Goal: Task Accomplishment & Management: Use online tool/utility

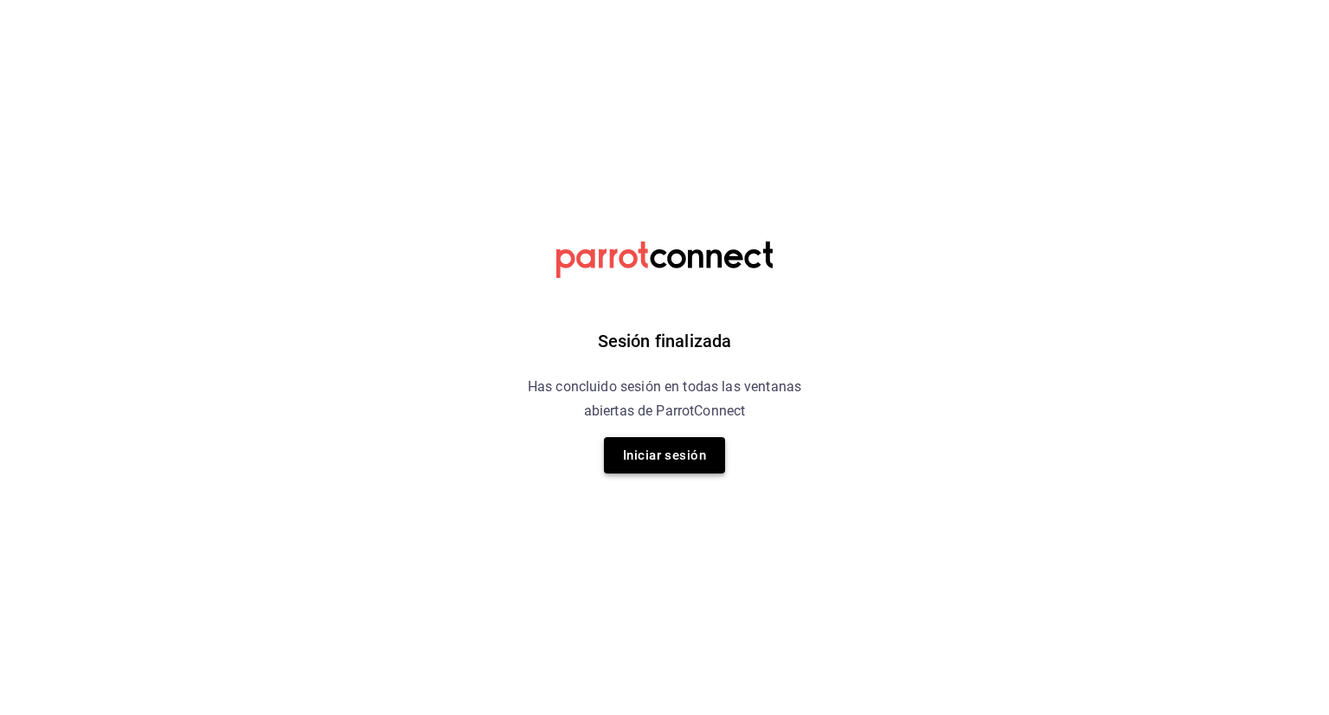
click at [672, 458] on button "Iniciar sesión" at bounding box center [664, 455] width 121 height 36
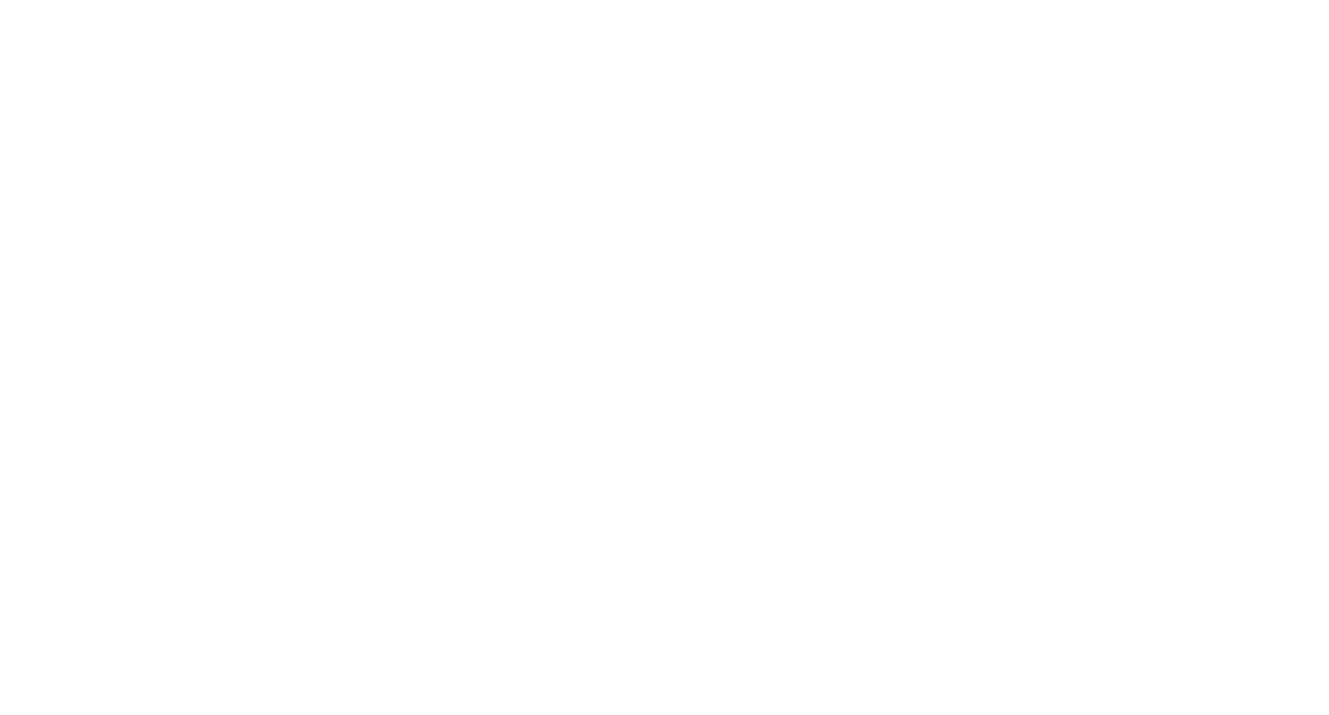
click at [672, 0] on html at bounding box center [664, 0] width 1329 height 0
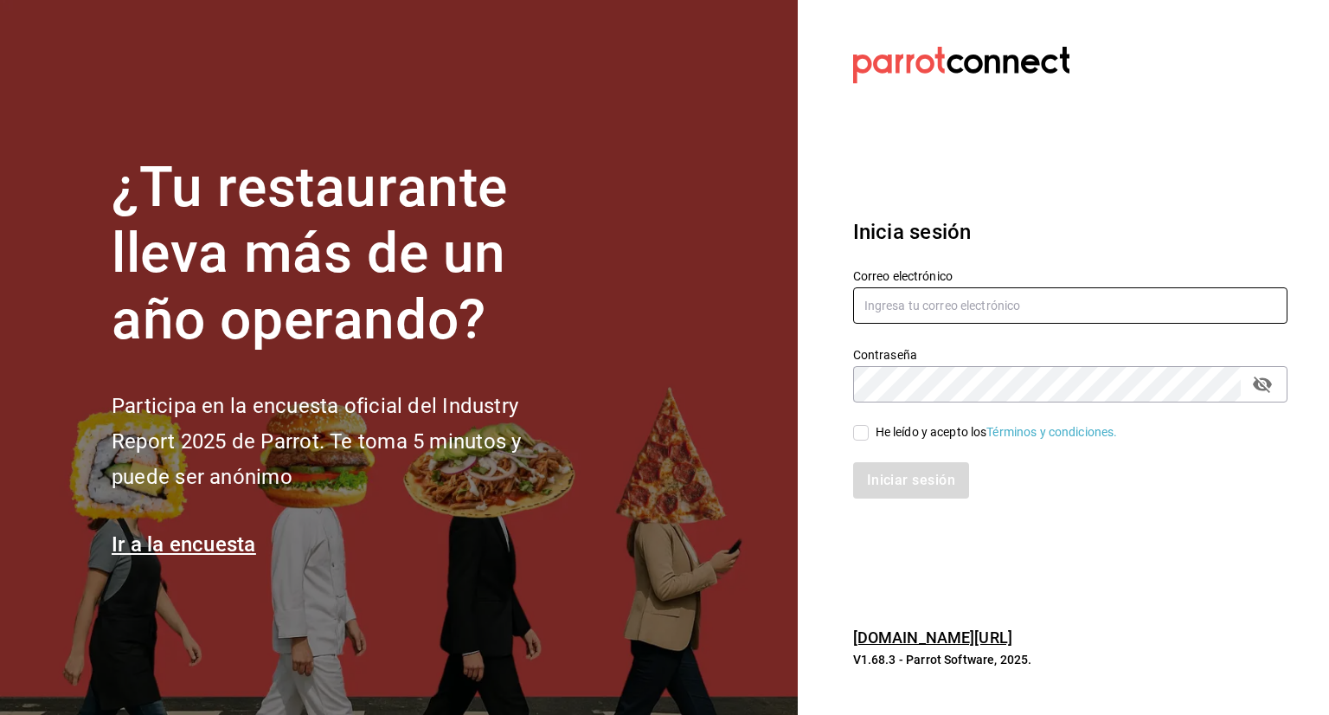
type input "[PERSON_NAME][EMAIL_ADDRESS][PERSON_NAME][DOMAIN_NAME]"
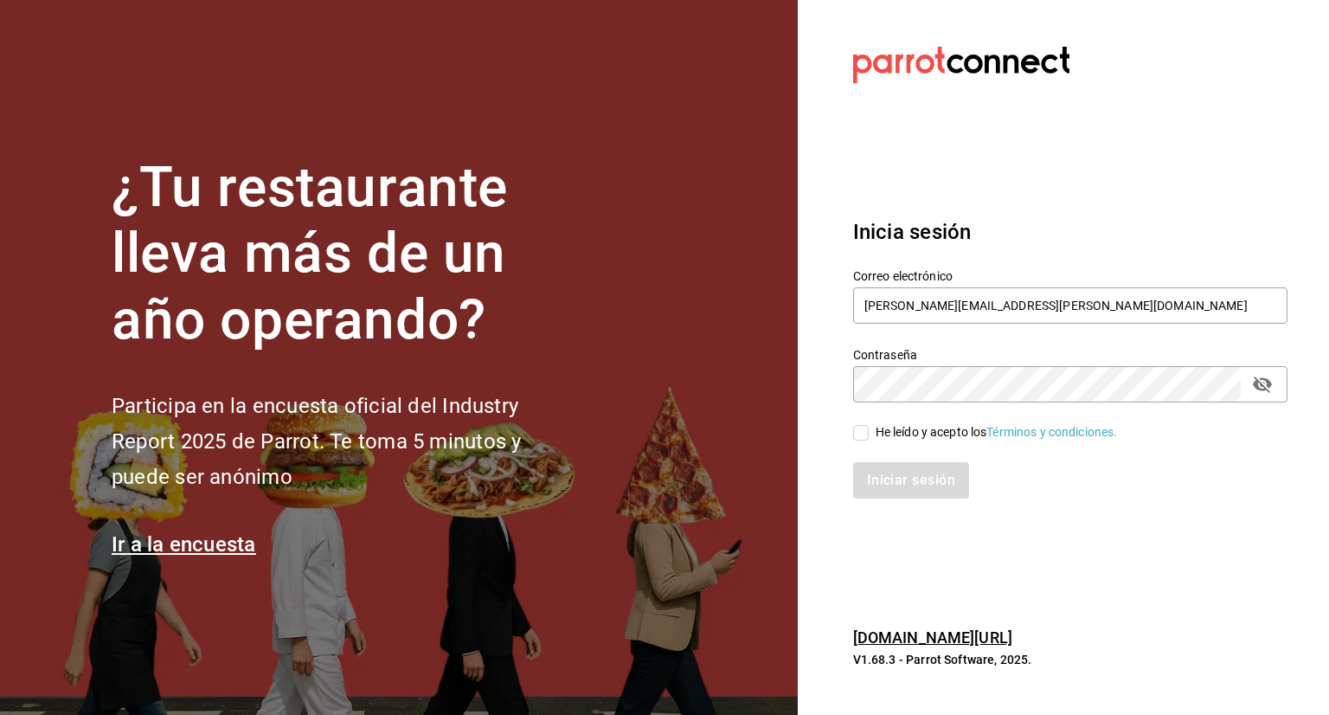
click at [855, 434] on input "He leído y acepto los Términos y condiciones." at bounding box center [861, 433] width 16 height 16
checkbox input "true"
click at [893, 485] on button "Iniciar sesión" at bounding box center [912, 480] width 118 height 36
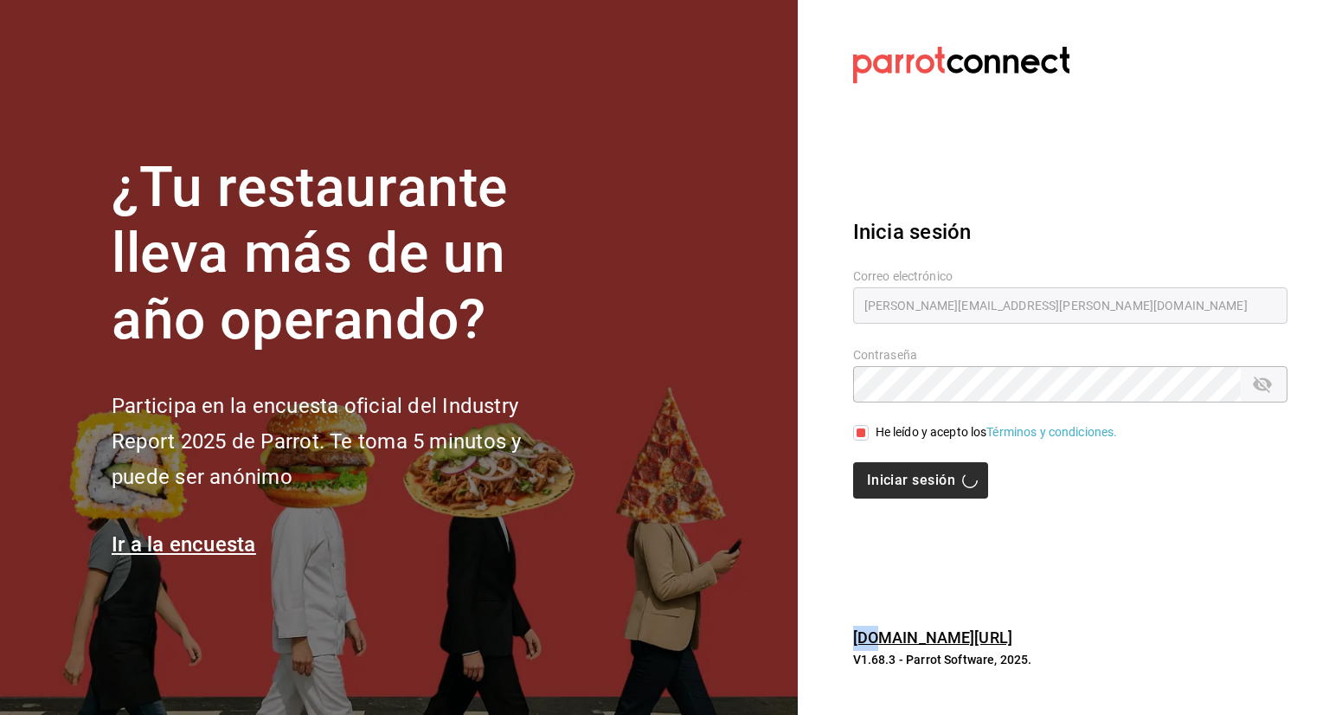
click at [893, 485] on div "Iniciar sesión" at bounding box center [1070, 480] width 434 height 36
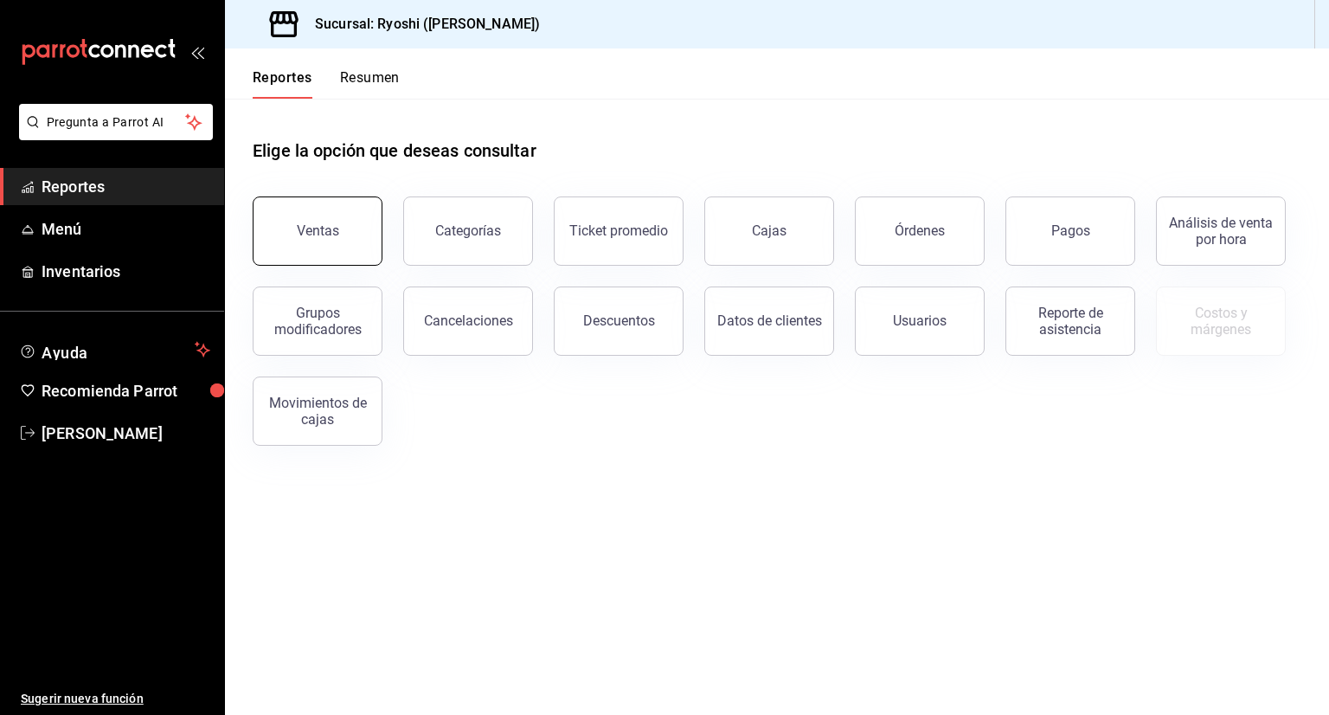
click at [357, 215] on button "Ventas" at bounding box center [318, 230] width 130 height 69
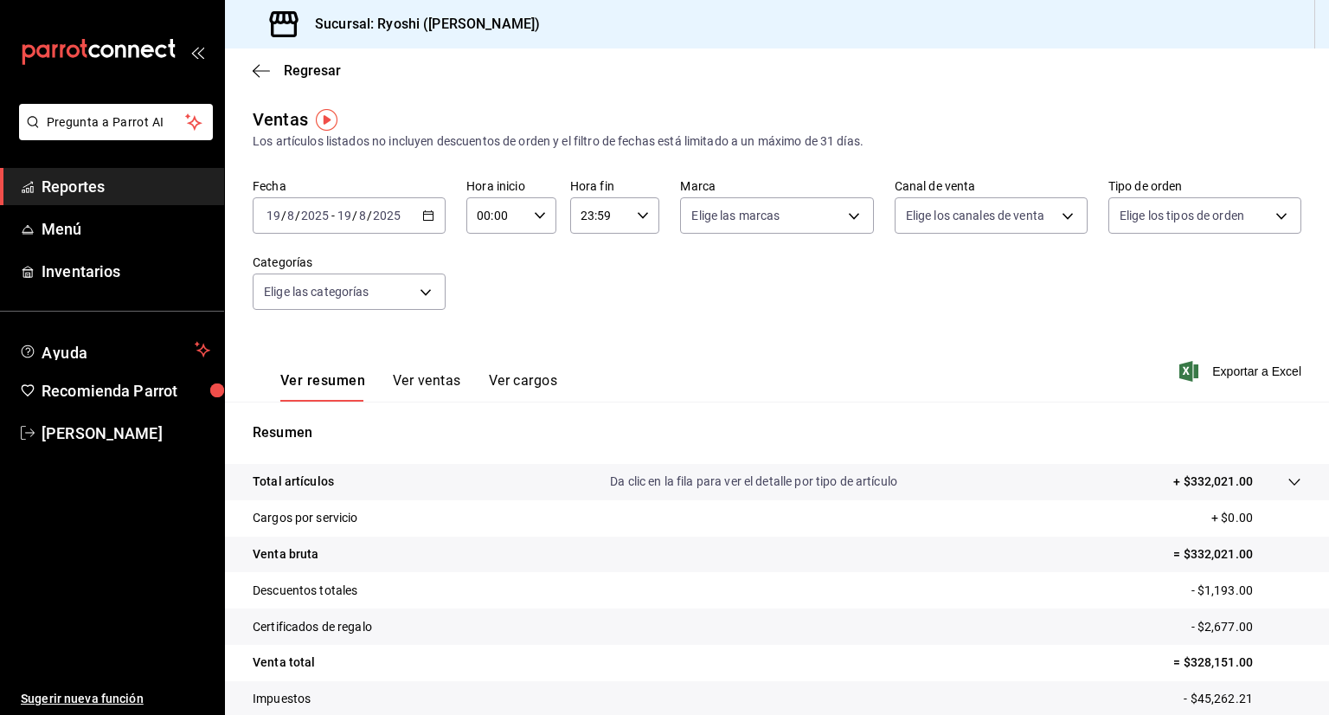
click at [425, 215] on \(Stroke\) "button" at bounding box center [429, 214] width 10 height 1
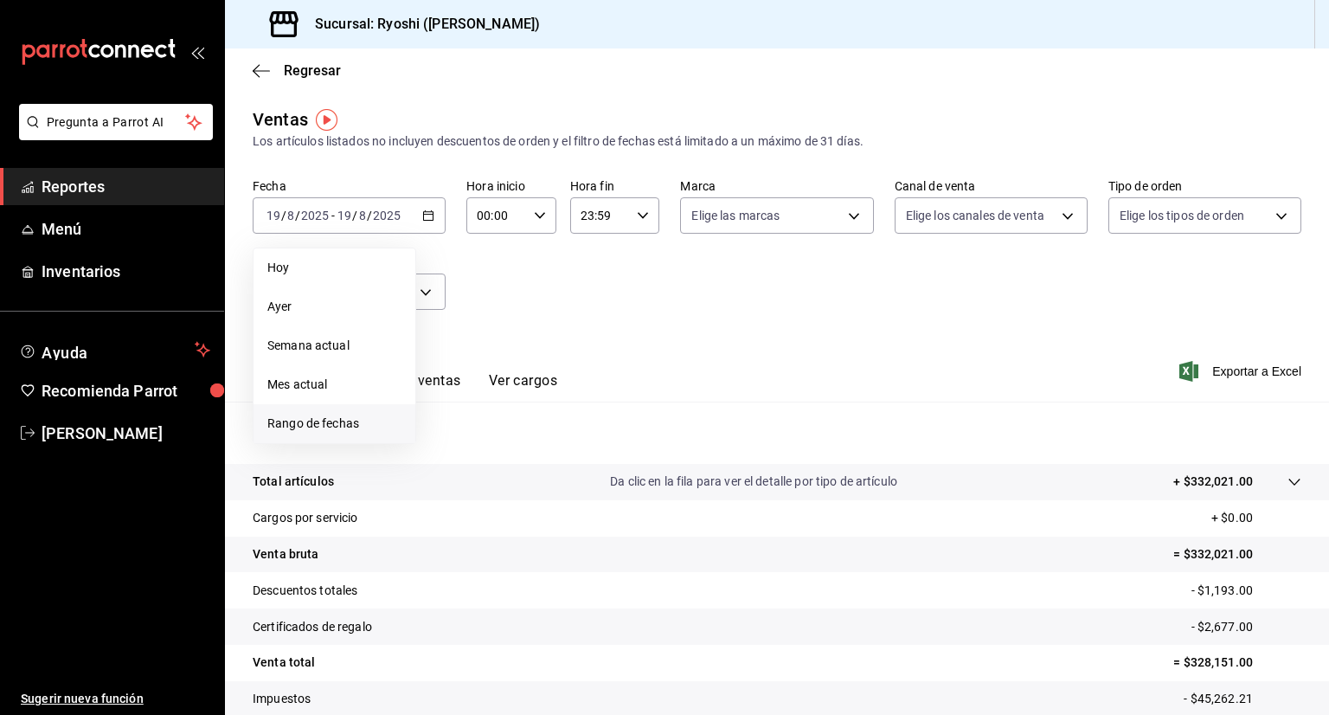
click at [321, 431] on span "Rango de fechas" at bounding box center [334, 423] width 134 height 18
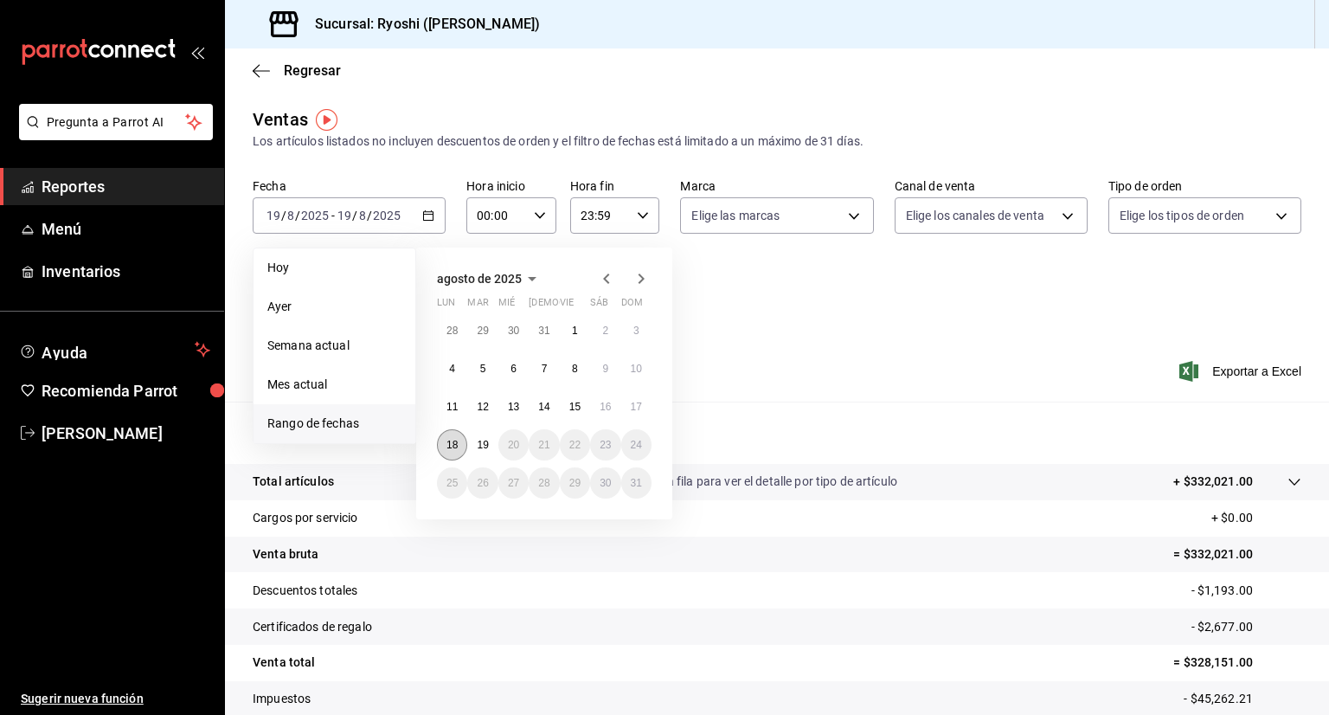
click at [453, 447] on abbr "18" at bounding box center [452, 445] width 11 height 12
click at [496, 447] on button "19" at bounding box center [482, 444] width 30 height 31
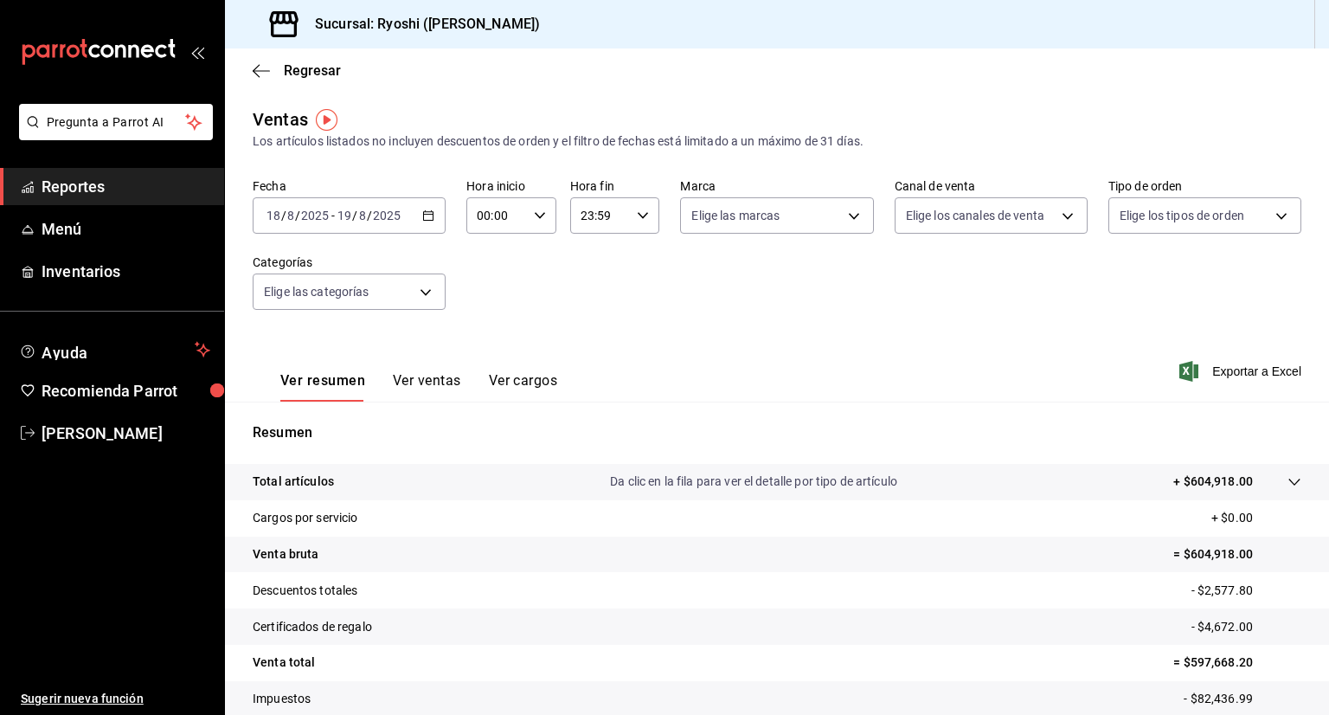
click at [535, 217] on \(Stroke\) "button" at bounding box center [540, 215] width 10 height 6
click at [488, 328] on button "02" at bounding box center [485, 342] width 37 height 35
type input "02:00"
click at [488, 328] on span "05" at bounding box center [486, 329] width 16 height 14
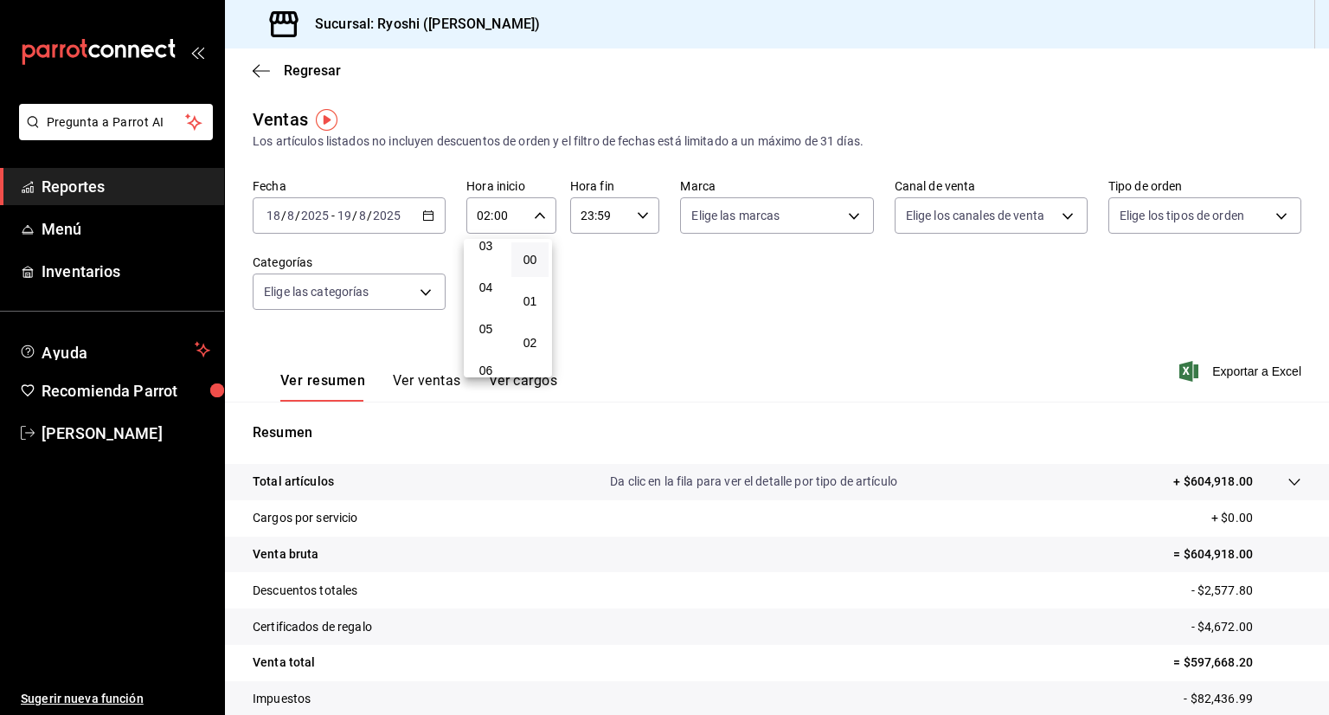
type input "05:00"
click at [488, 328] on span "05" at bounding box center [486, 329] width 16 height 14
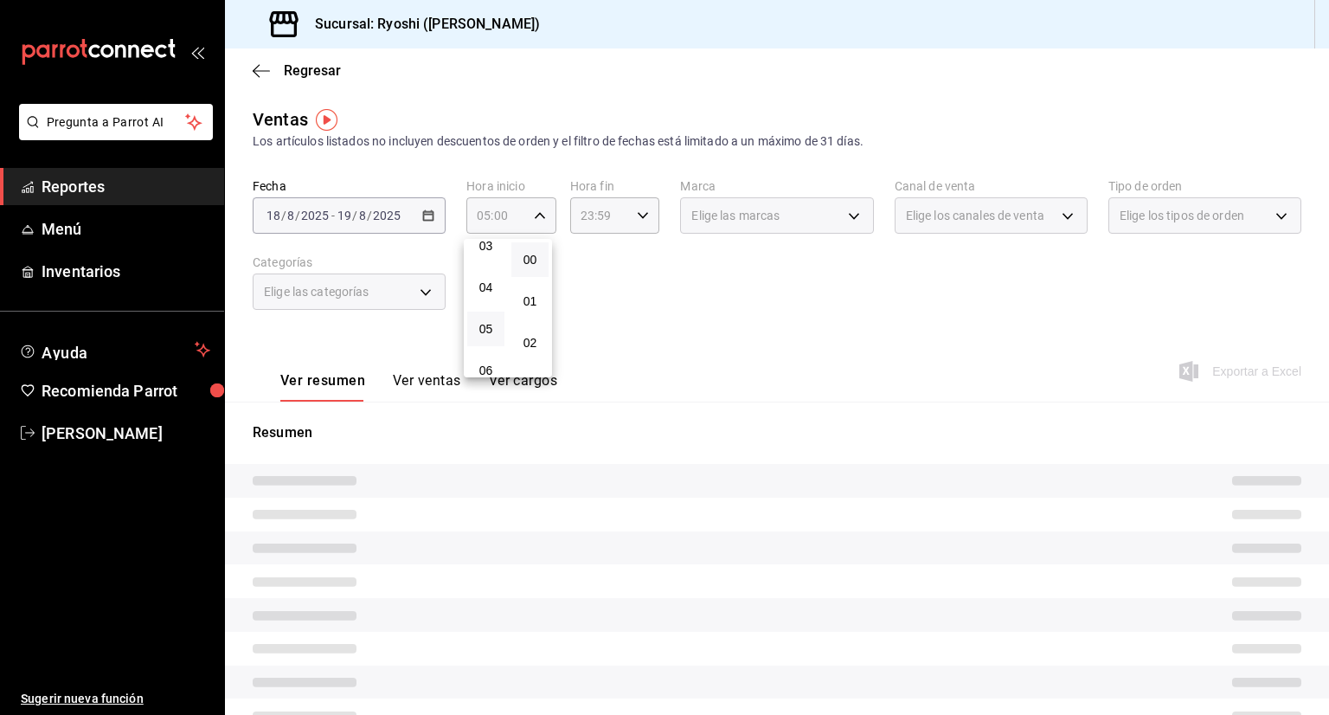
click at [488, 328] on span "05" at bounding box center [486, 329] width 16 height 14
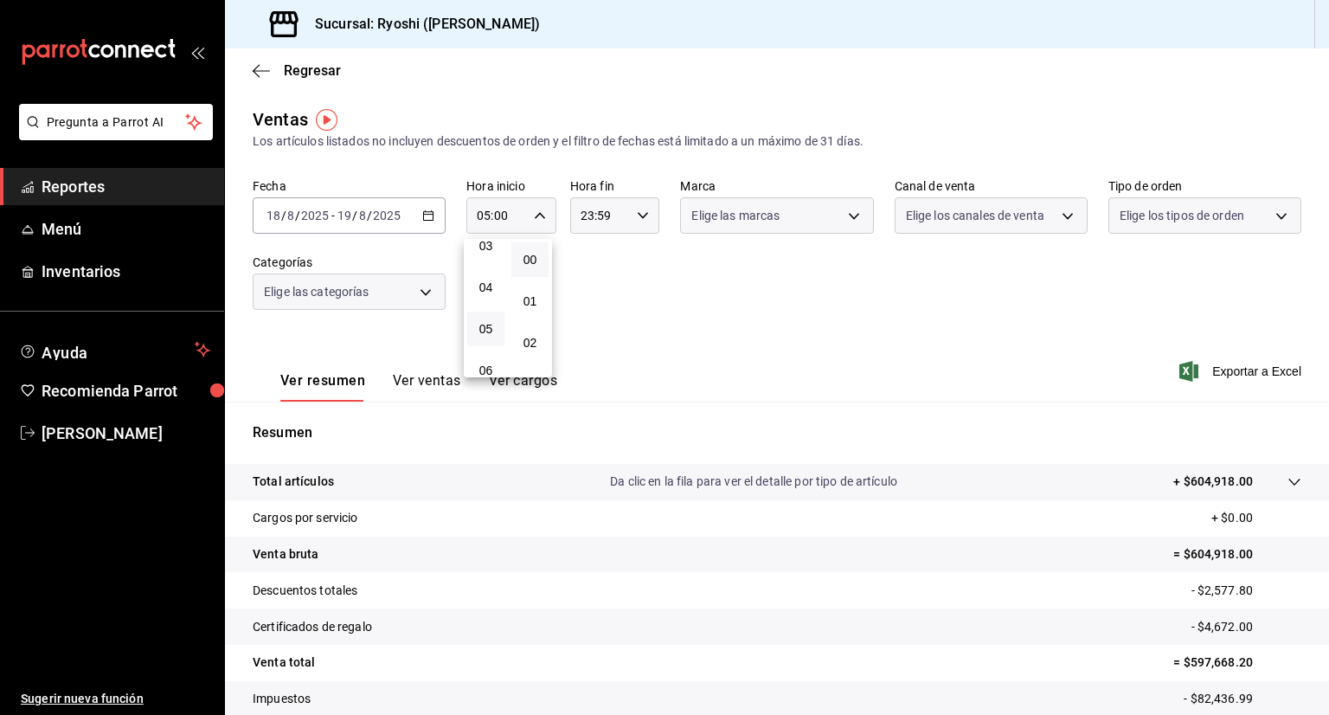
click at [488, 328] on span "05" at bounding box center [486, 329] width 16 height 14
click at [643, 219] on div at bounding box center [664, 357] width 1329 height 715
click at [643, 219] on icon "button" at bounding box center [643, 215] width 12 height 12
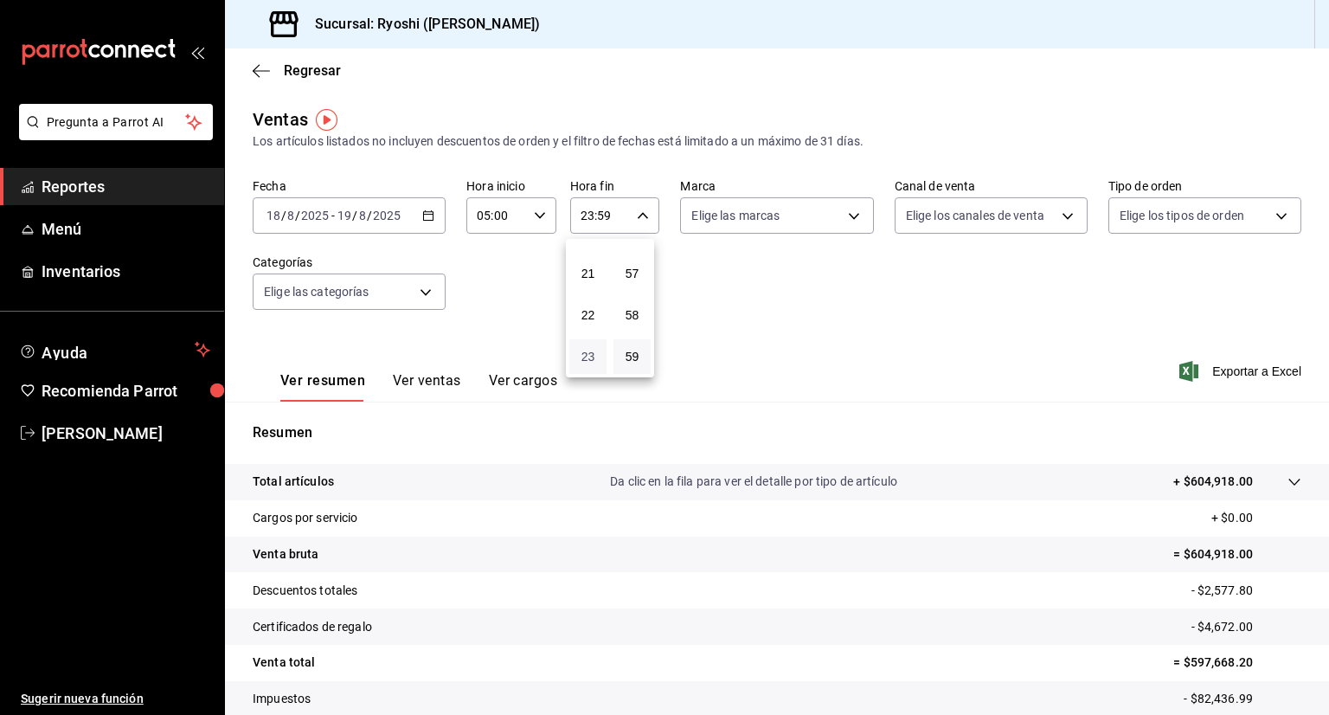
click at [588, 350] on span "23" at bounding box center [588, 357] width 16 height 14
click at [588, 350] on span "05" at bounding box center [588, 354] width 16 height 14
type input "05:59"
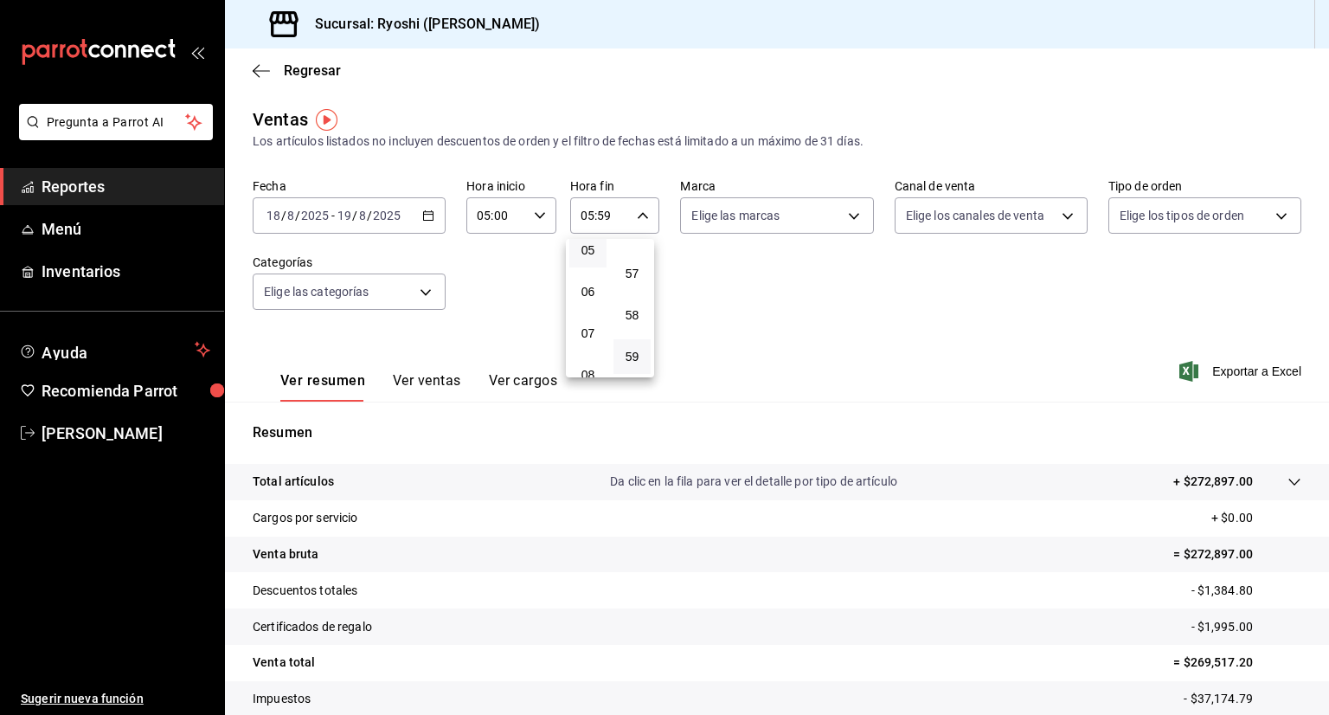
click at [644, 339] on button "59" at bounding box center [632, 356] width 37 height 35
click at [630, 257] on span "00" at bounding box center [632, 260] width 16 height 14
type input "05:00"
click at [852, 215] on div at bounding box center [664, 357] width 1329 height 715
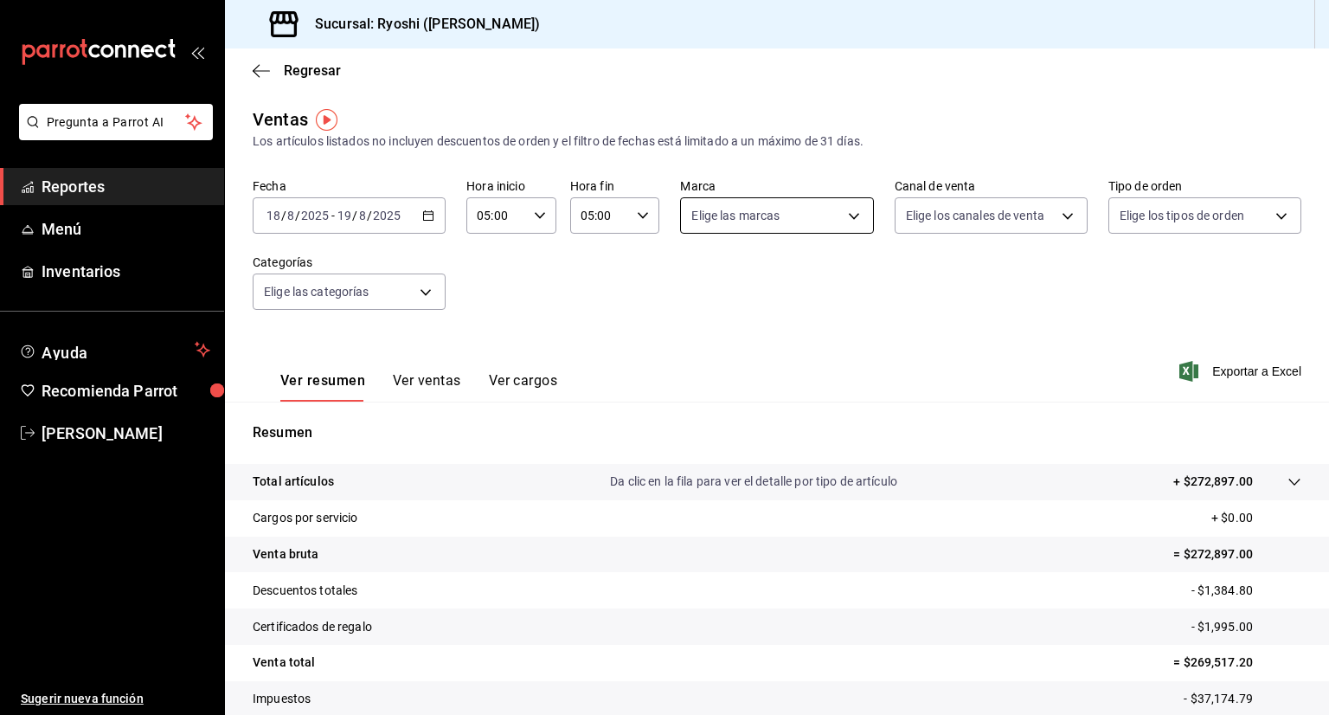
click at [845, 215] on body "Pregunta a Parrot AI Reportes Menú Inventarios Ayuda Recomienda Parrot Aaron Va…" at bounding box center [664, 357] width 1329 height 715
click at [694, 288] on input "checkbox" at bounding box center [694, 283] width 16 height 16
checkbox input "true"
type input "d1ab8890-ddc3-4d94-b14c-d24ccf3ac2d8,70935bef-f50e-476e-afc6-1ed0b0096d1e"
checkbox input "true"
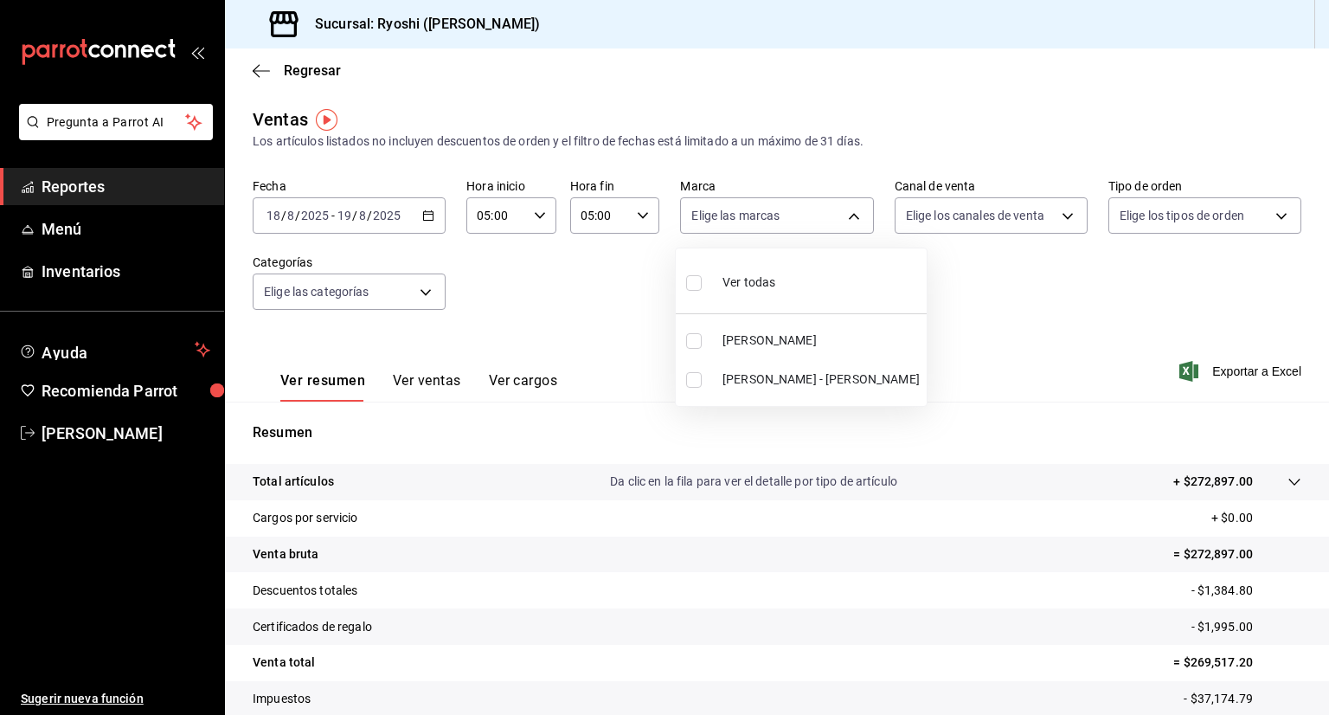
checkbox input "true"
click at [1058, 211] on div at bounding box center [664, 357] width 1329 height 715
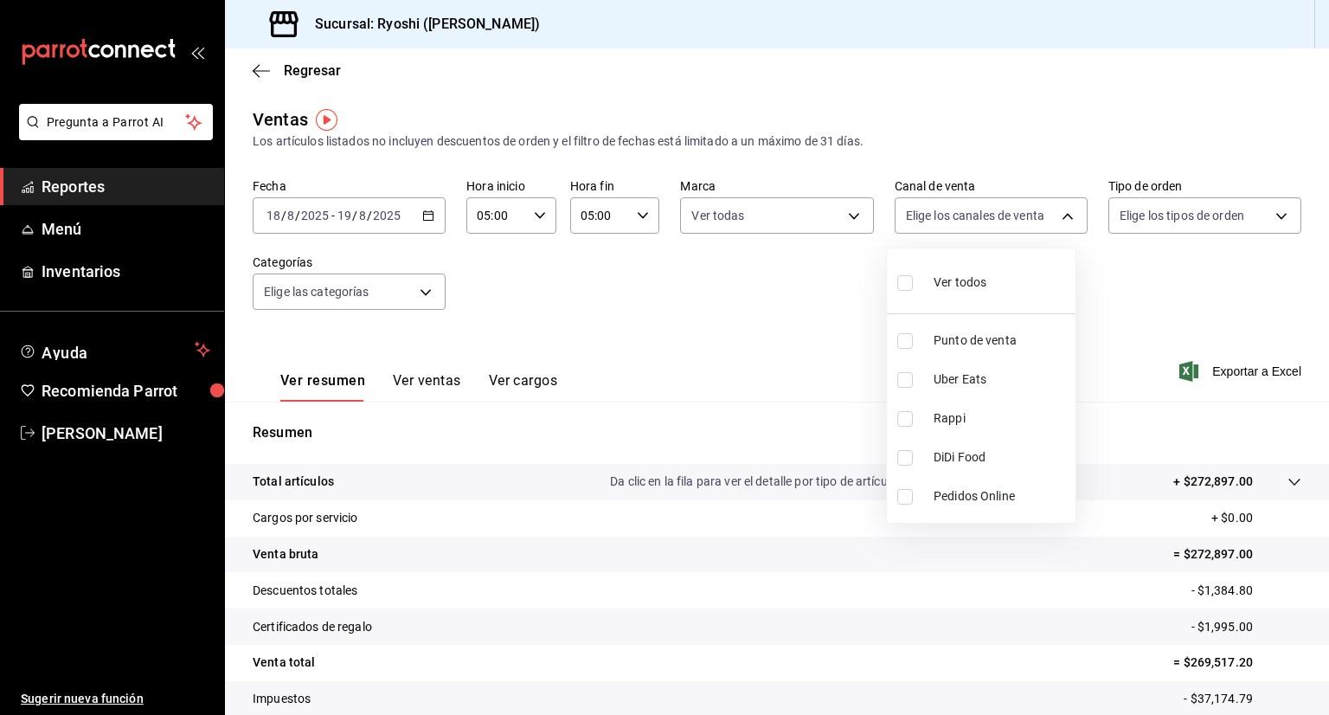
click at [1058, 211] on body "Pregunta a Parrot AI Reportes Menú Inventarios Ayuda Recomienda Parrot Aaron Va…" at bounding box center [664, 357] width 1329 height 715
click at [903, 276] on input "checkbox" at bounding box center [905, 283] width 16 height 16
checkbox input "true"
type input "PARROT,UBER_EATS,RAPPI,DIDI_FOOD,ONLINE"
checkbox input "true"
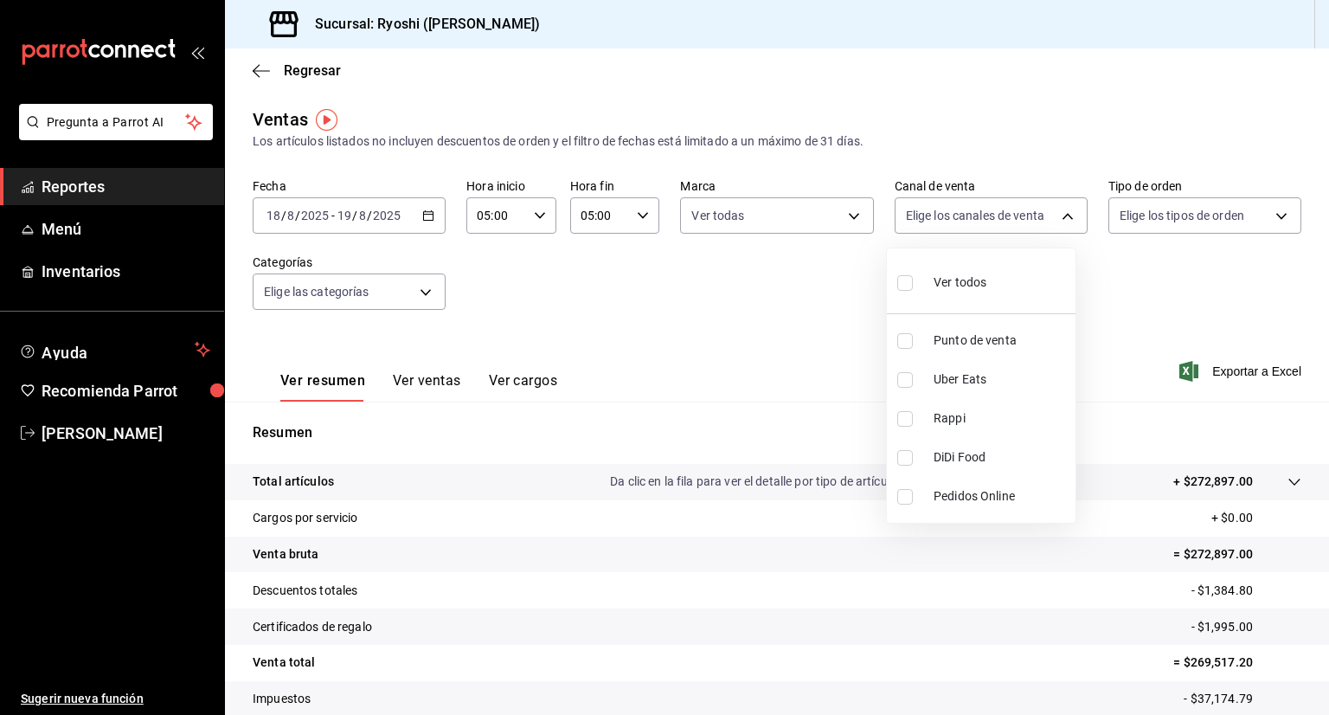
checkbox input "true"
click at [1273, 220] on div at bounding box center [664, 357] width 1329 height 715
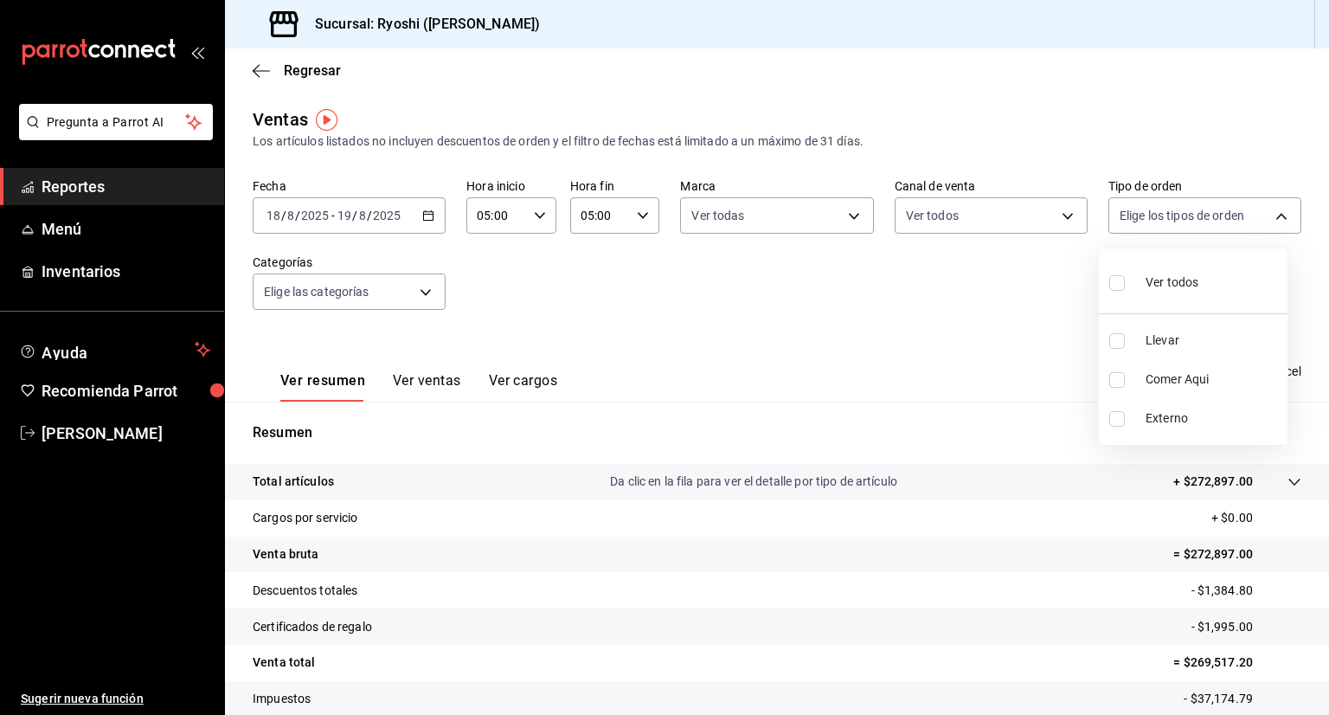
click at [1273, 220] on body "Pregunta a Parrot AI Reportes Menú Inventarios Ayuda Recomienda Parrot Aaron Va…" at bounding box center [664, 357] width 1329 height 715
click at [1133, 273] on div "Ver todos" at bounding box center [1153, 280] width 89 height 37
type input "ca4200b4-5e9d-4322-8651-be0491a2d9e7,c45ad00e-cc5b-4214-b3ac-e7019355dedd,EXTER…"
checkbox input "true"
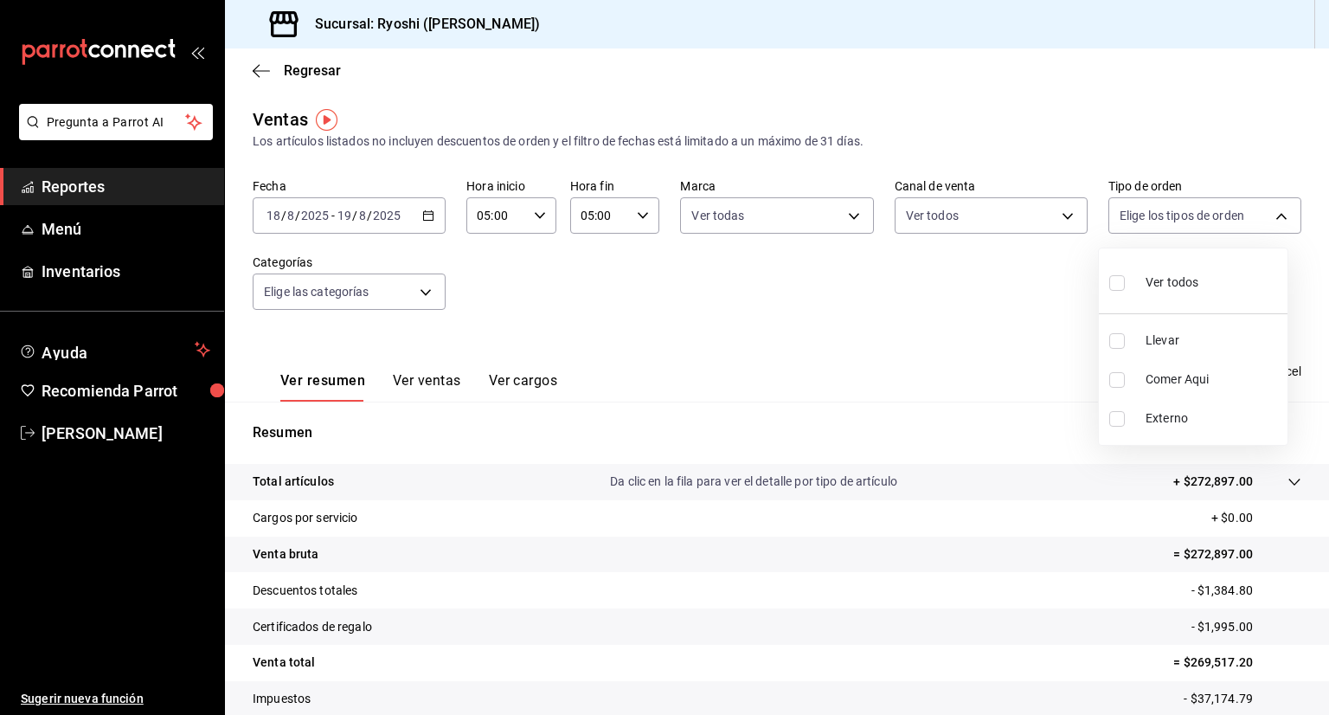
checkbox input "true"
click at [419, 285] on div at bounding box center [664, 357] width 1329 height 715
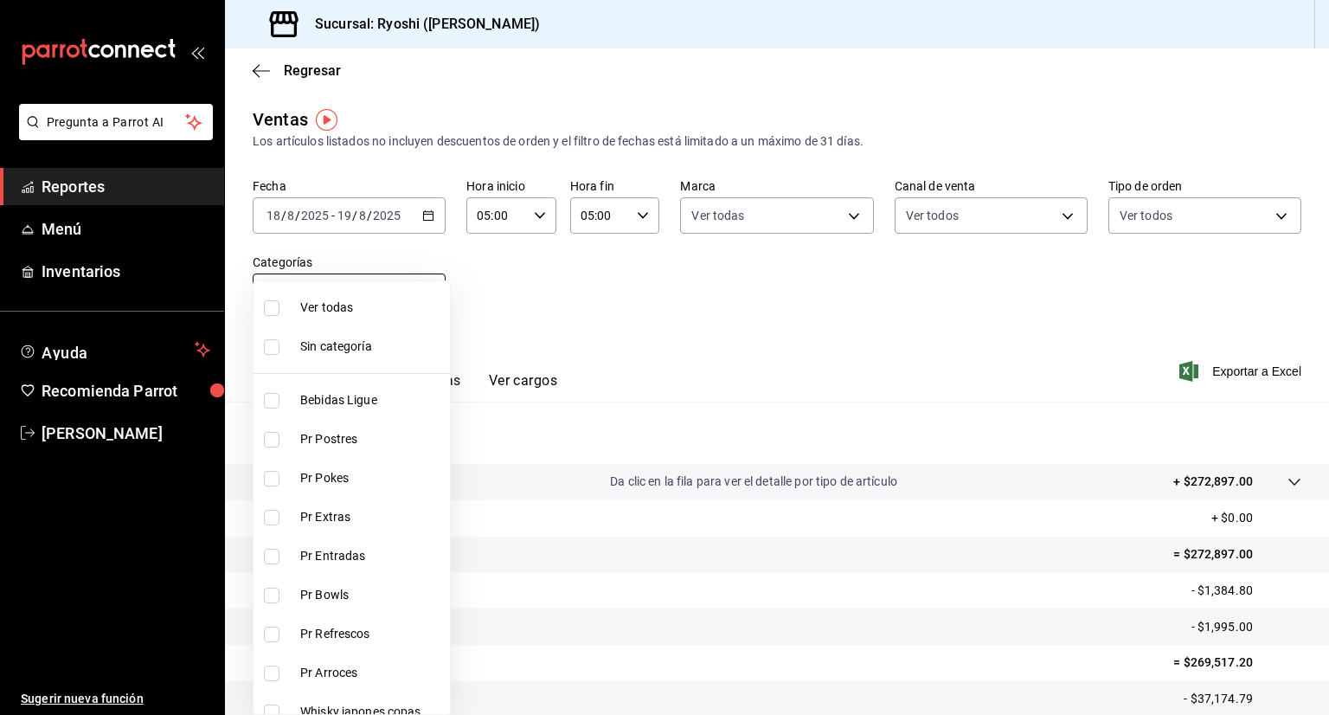
click at [428, 296] on body "Pregunta a Parrot AI Reportes Menú Inventarios Ayuda Recomienda Parrot Aaron Va…" at bounding box center [664, 357] width 1329 height 715
click at [421, 306] on span "Ver todas" at bounding box center [371, 308] width 143 height 18
type input "ad186e92-f0af-46bc-bbfd-7ffa80562c6f,3971b1f1-eb4c-4b65-a33f-e0602f1a7270,e647e…"
checkbox input "true"
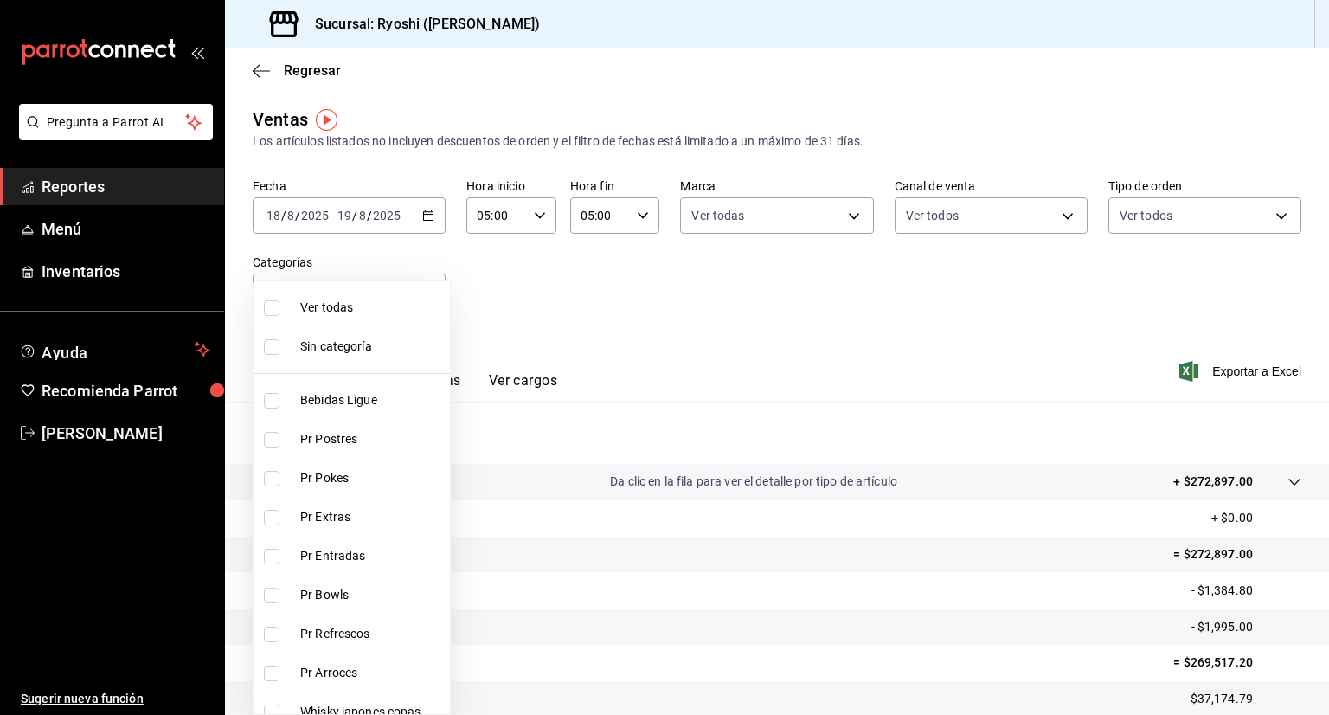
checkbox input "true"
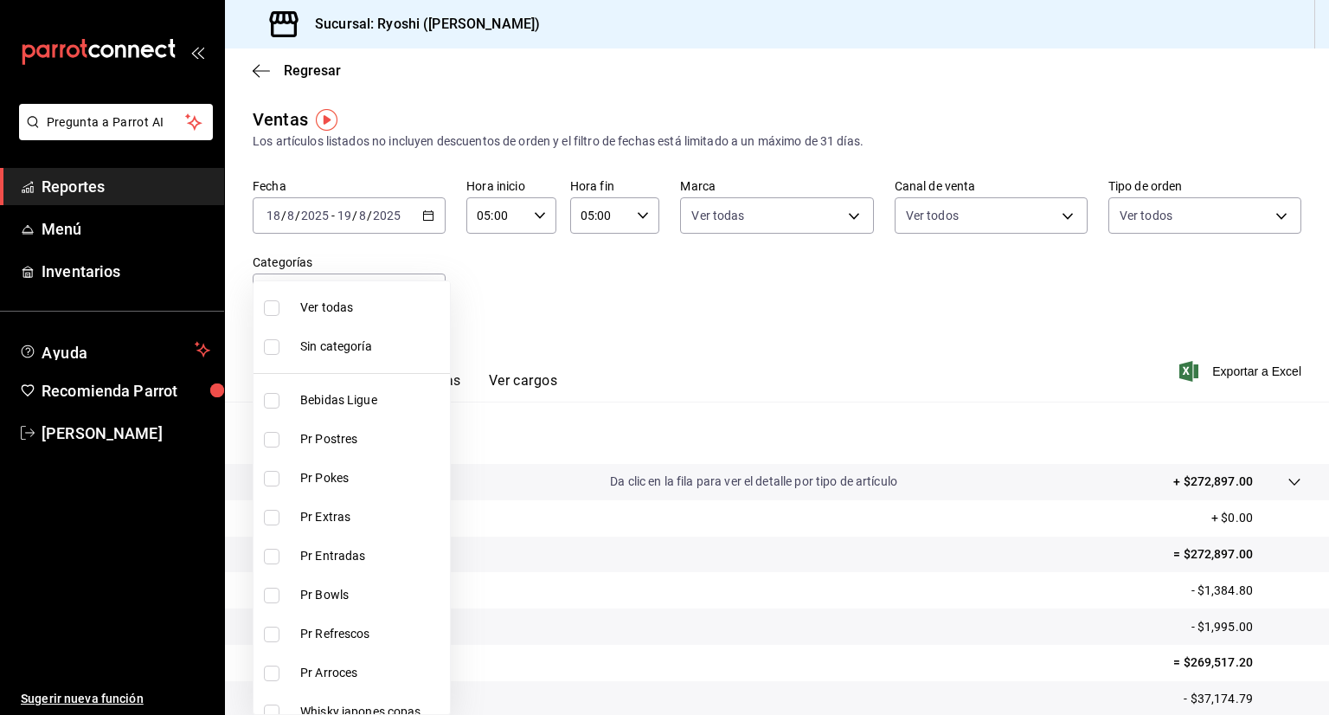
checkbox input "true"
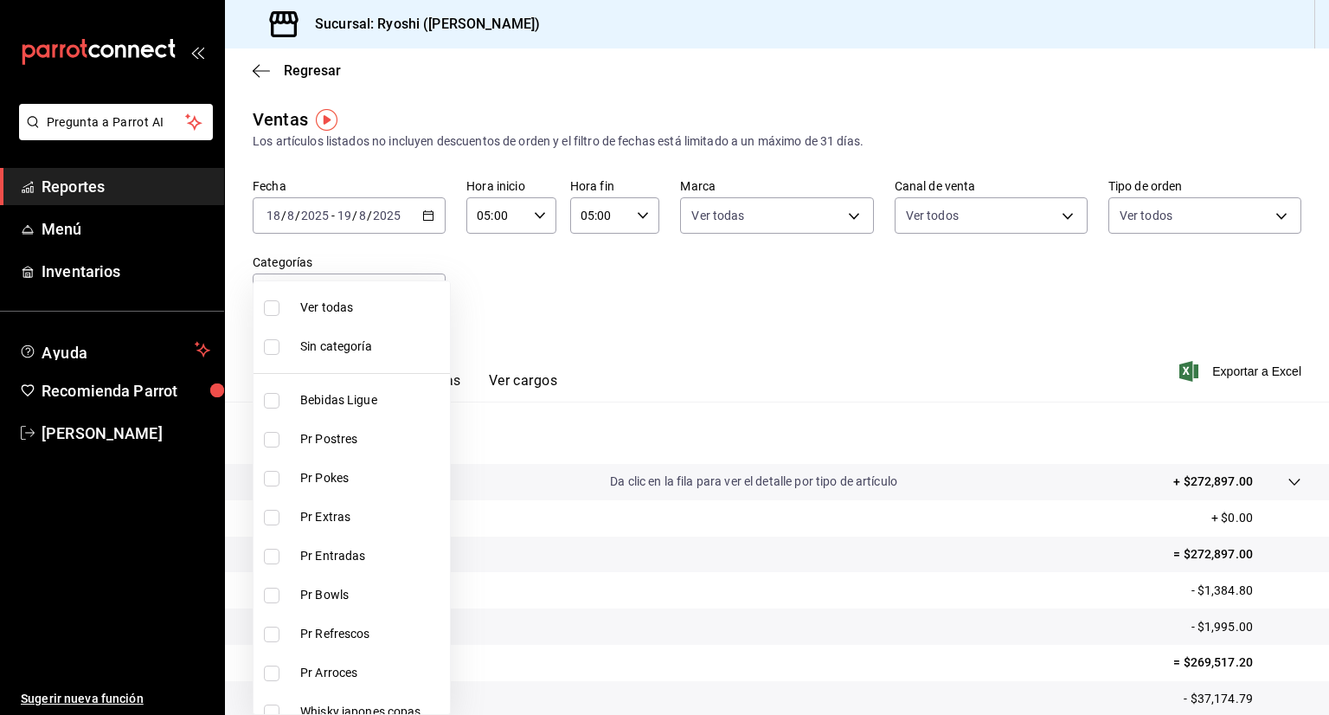
checkbox input "true"
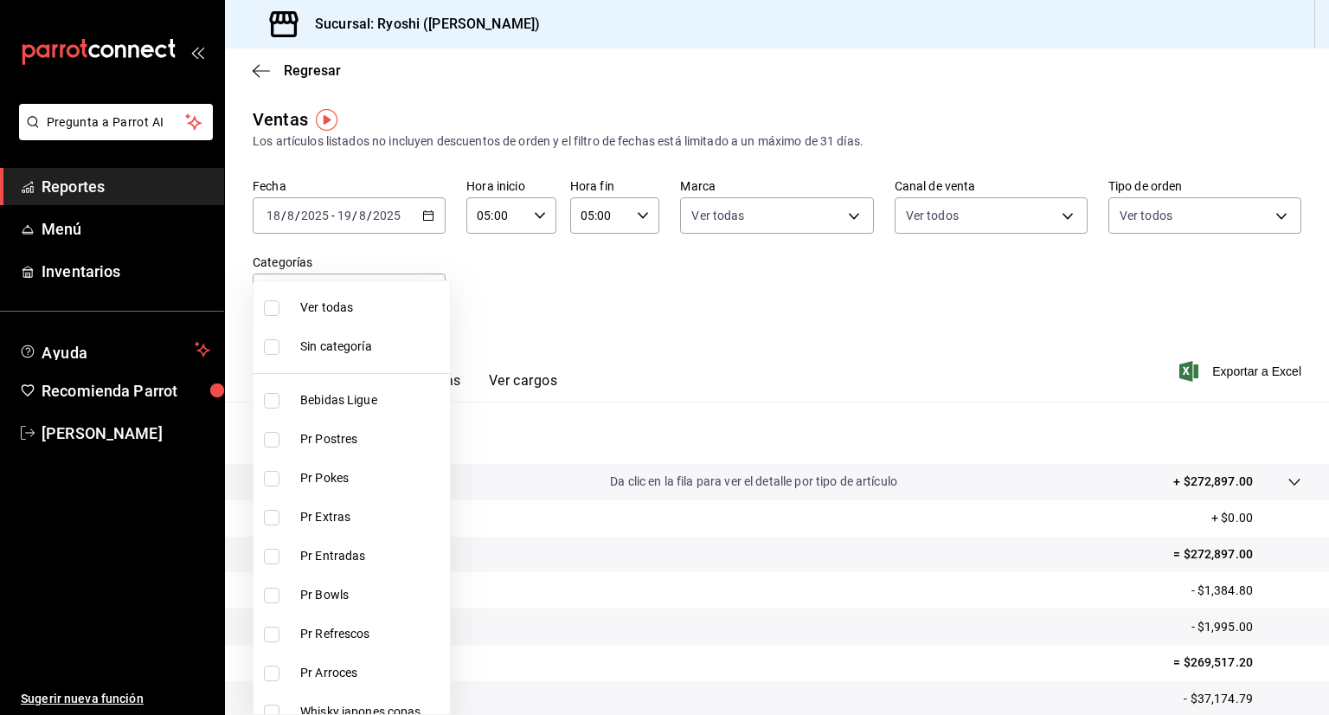
checkbox input "true"
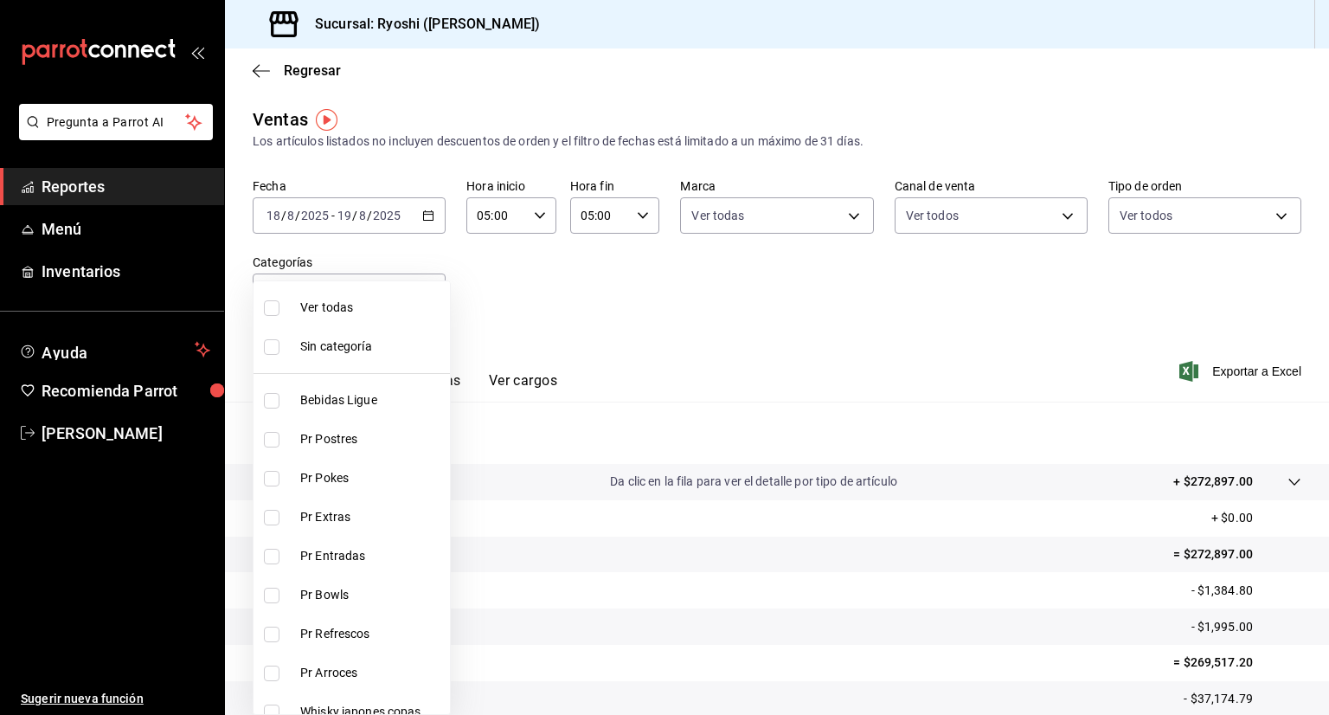
checkbox input "true"
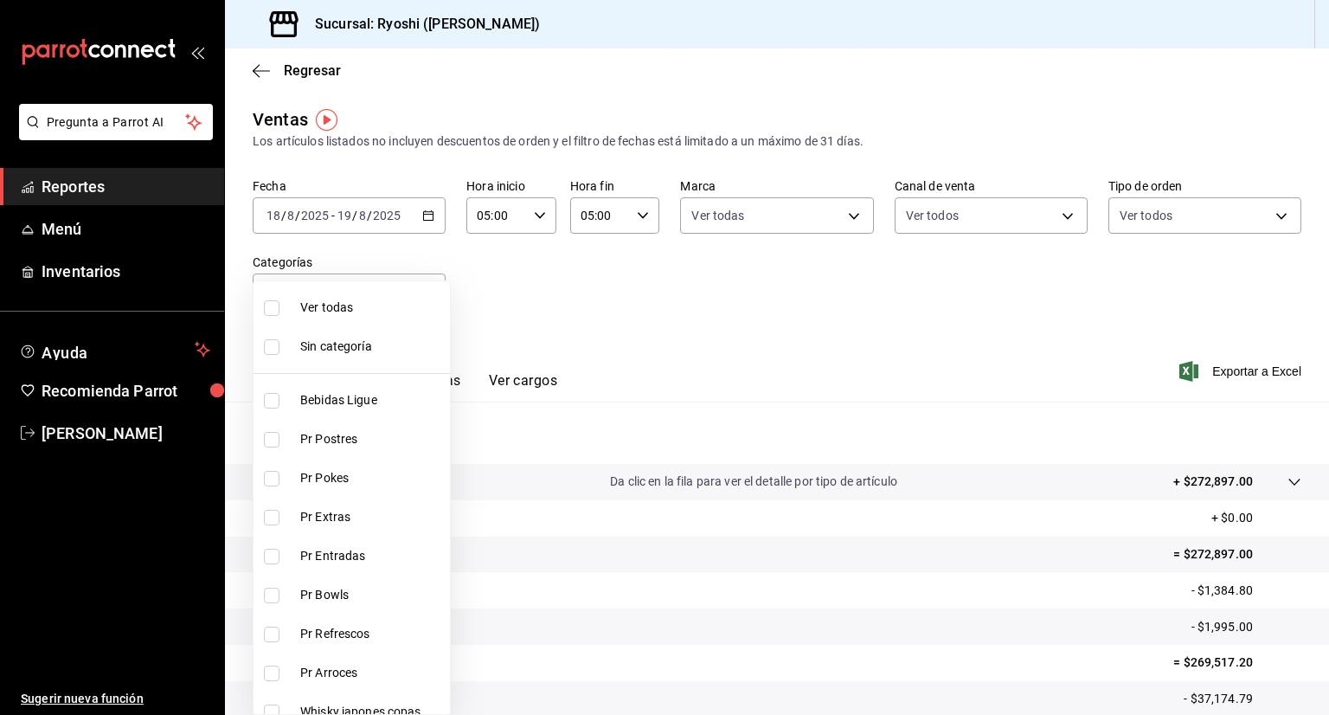
checkbox input "true"
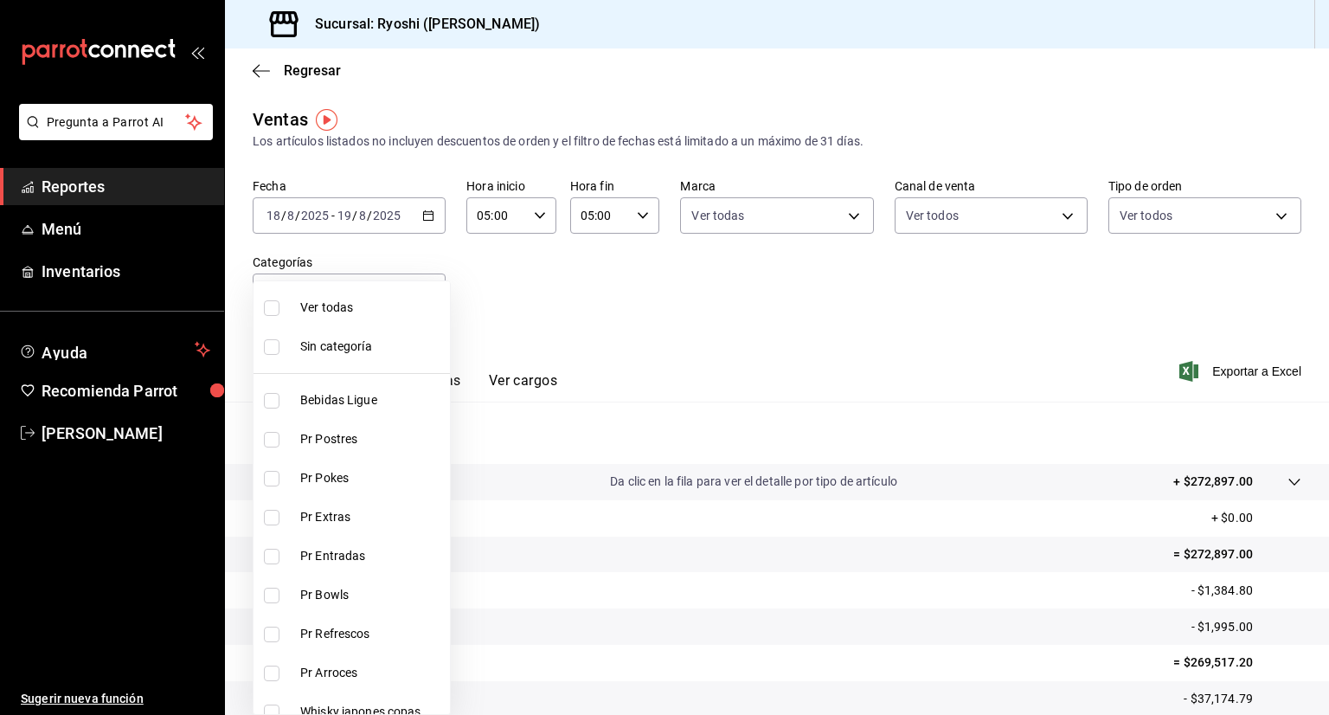
checkbox input "true"
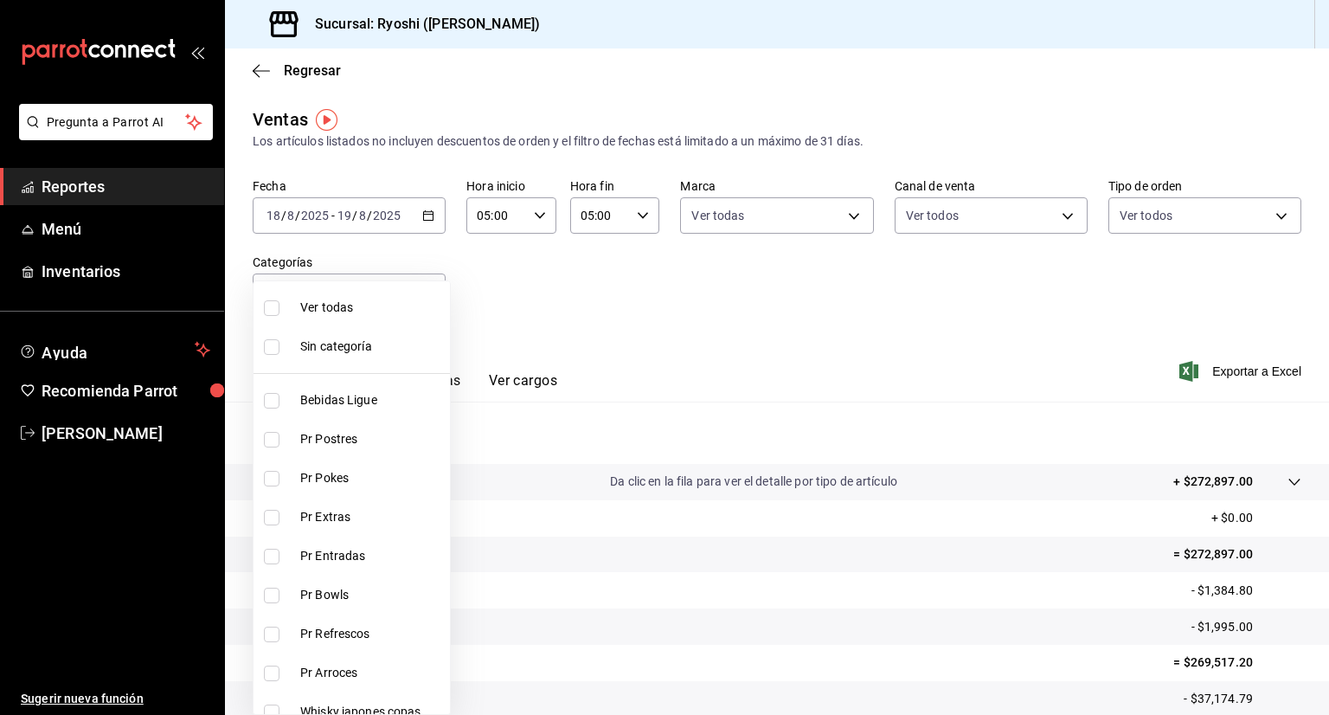
checkbox input "true"
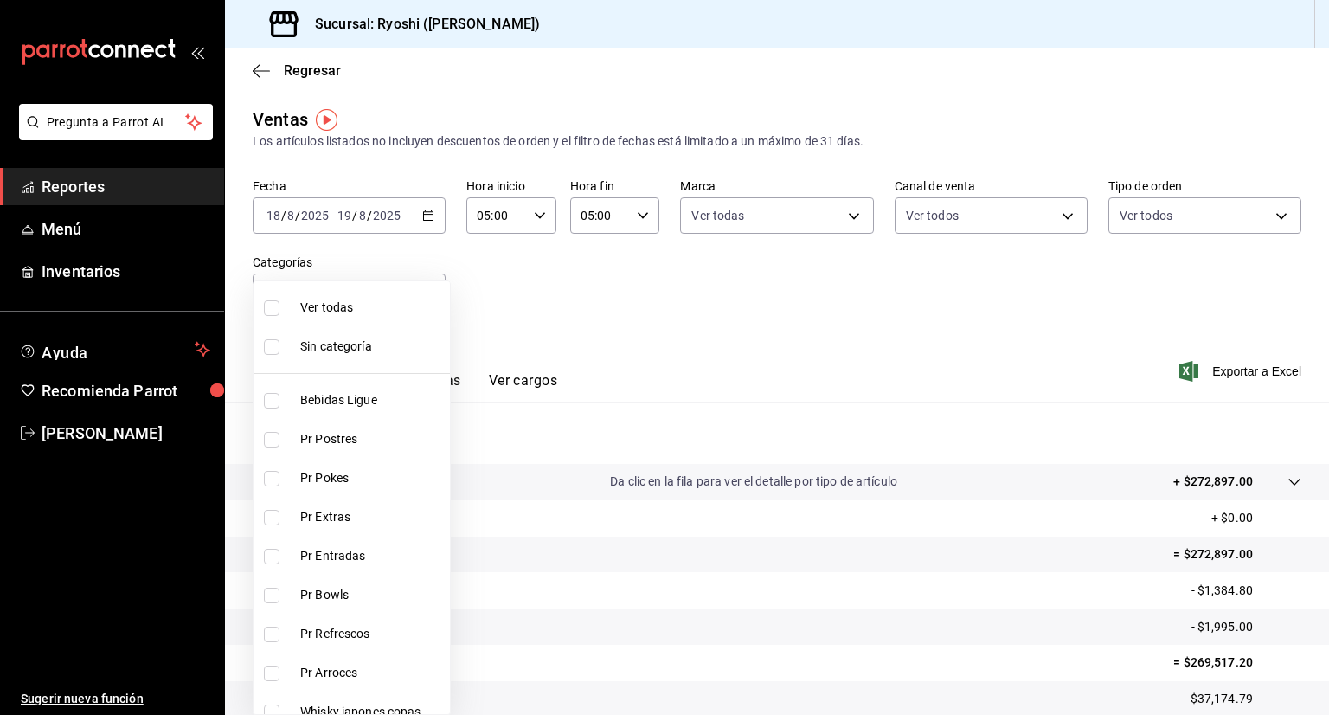
checkbox input "true"
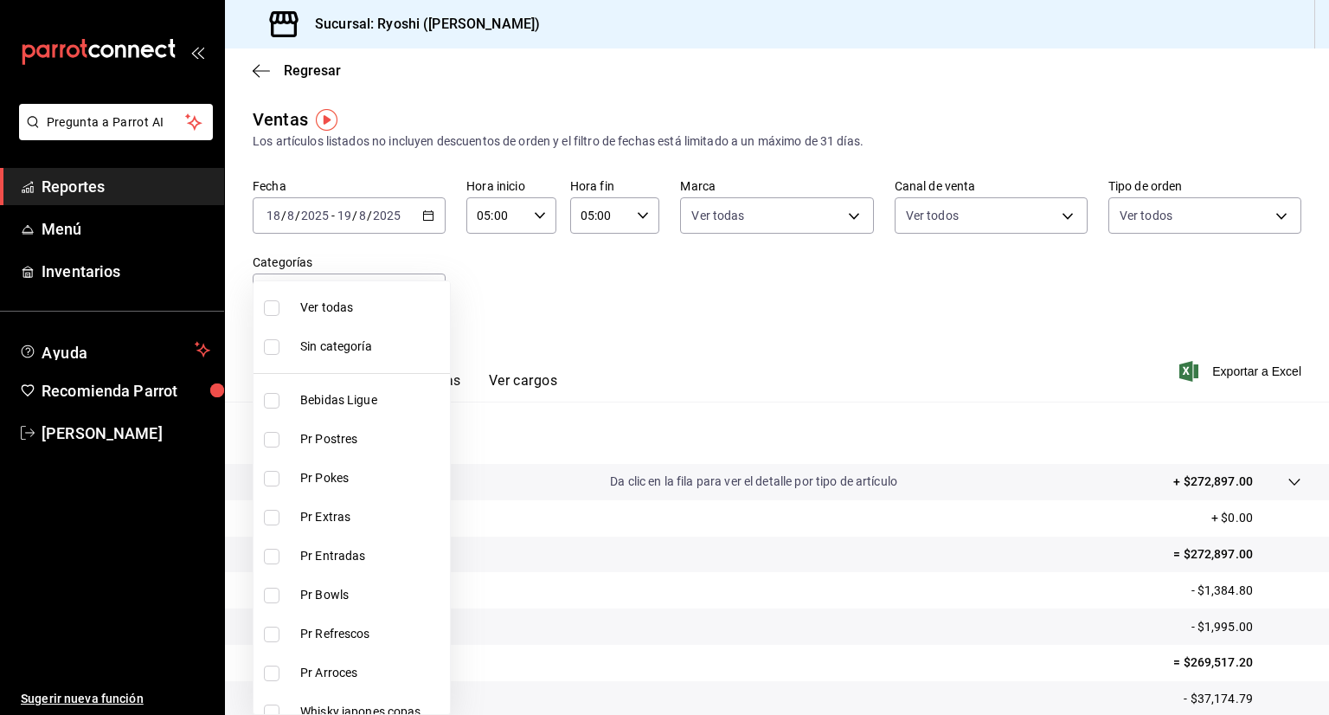
checkbox input "true"
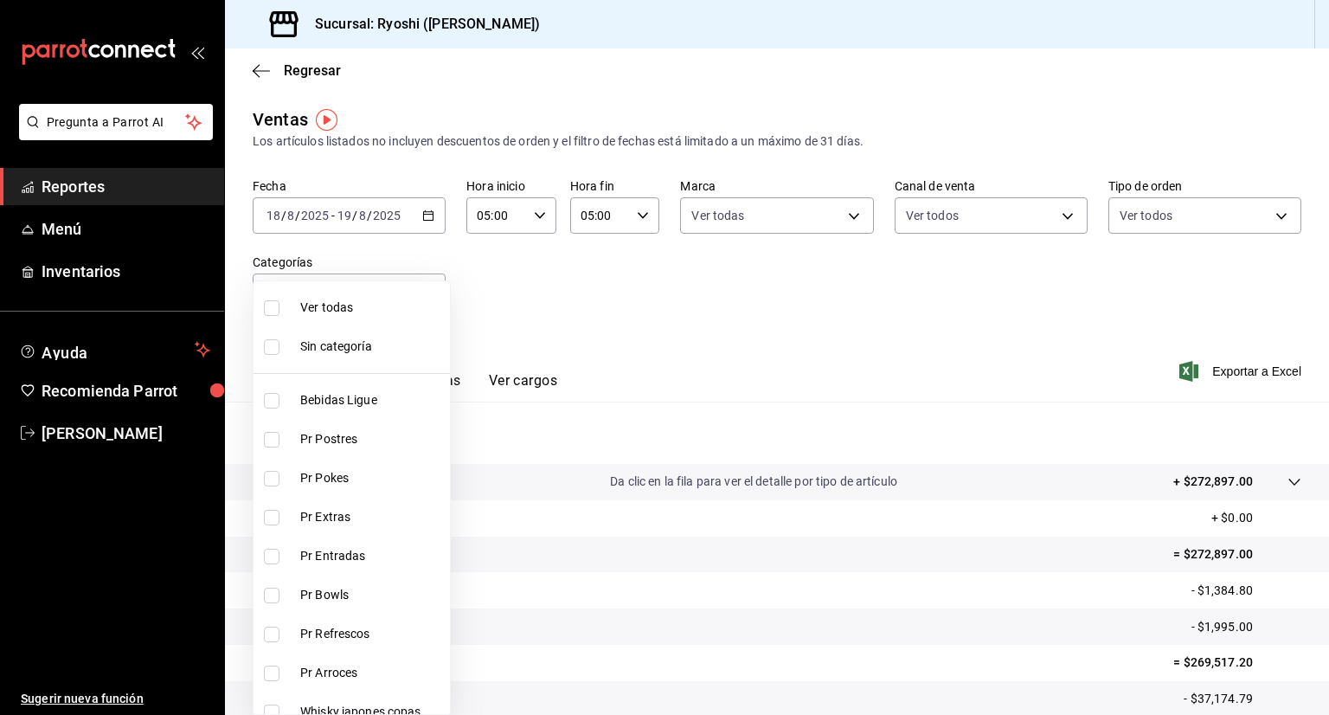
checkbox input "true"
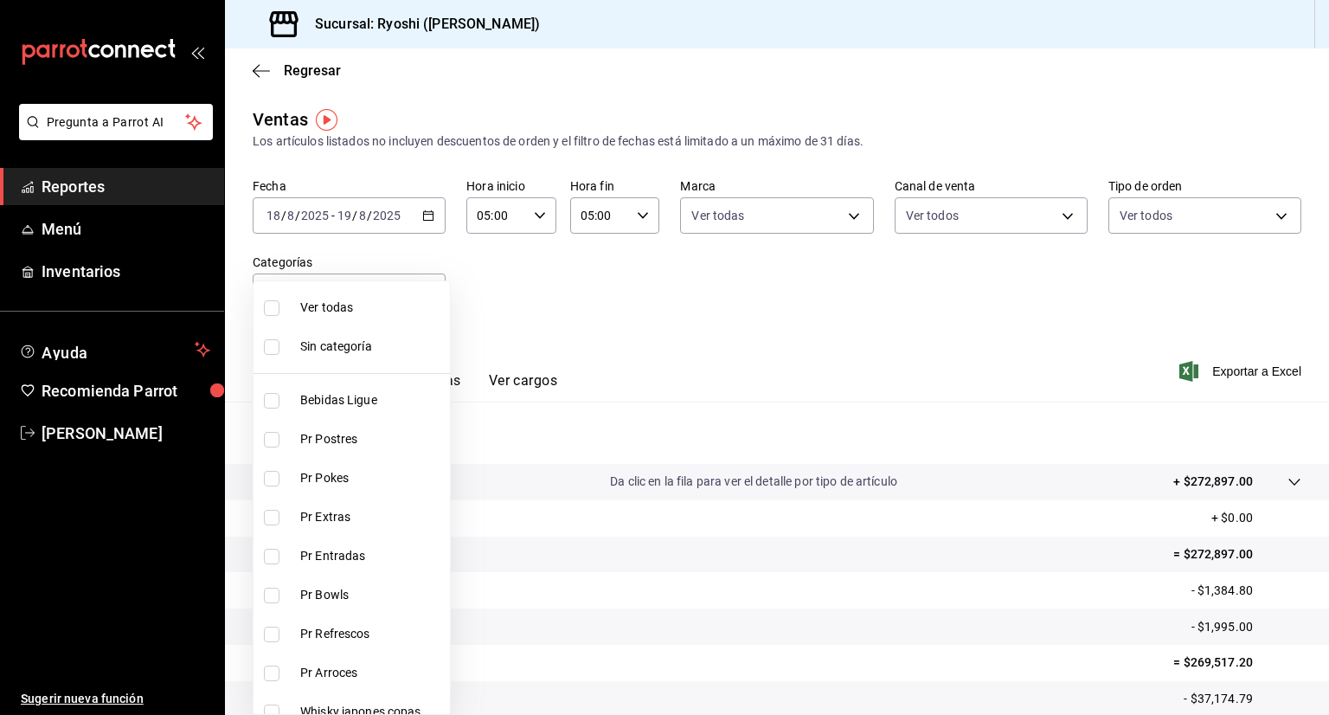
checkbox input "true"
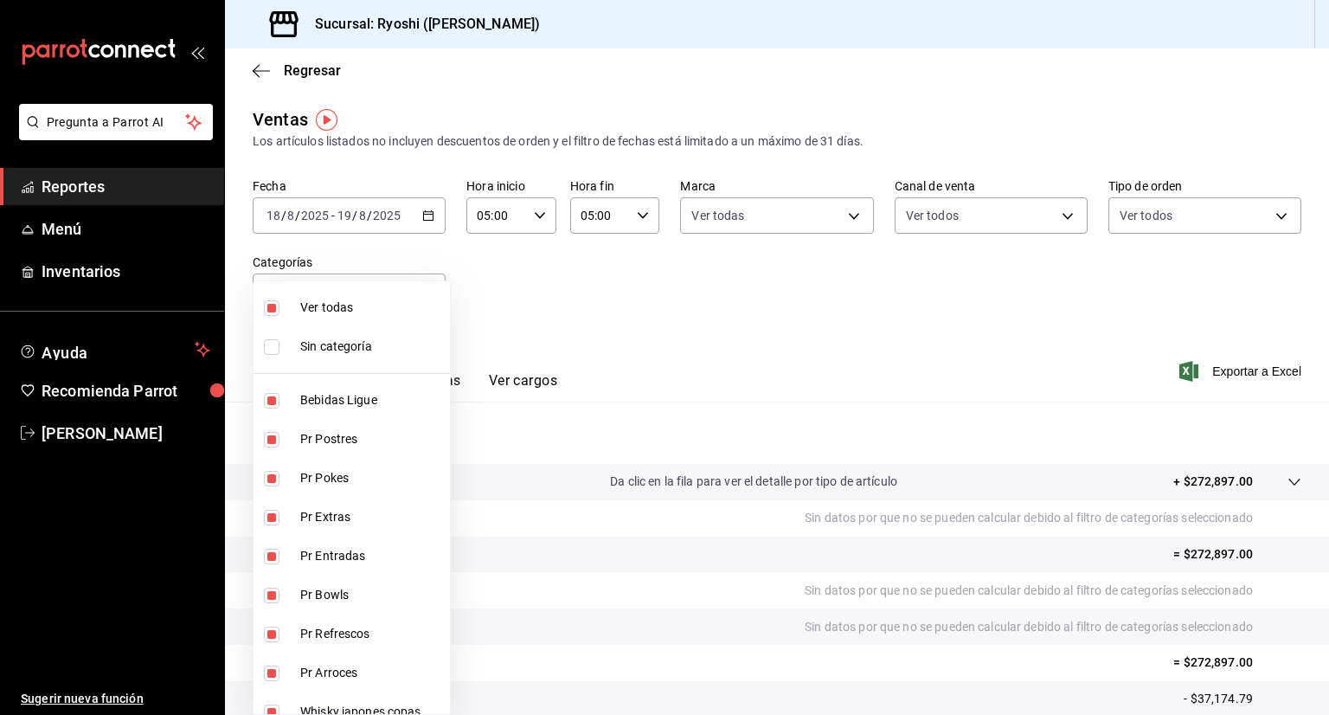
click at [673, 375] on div at bounding box center [664, 357] width 1329 height 715
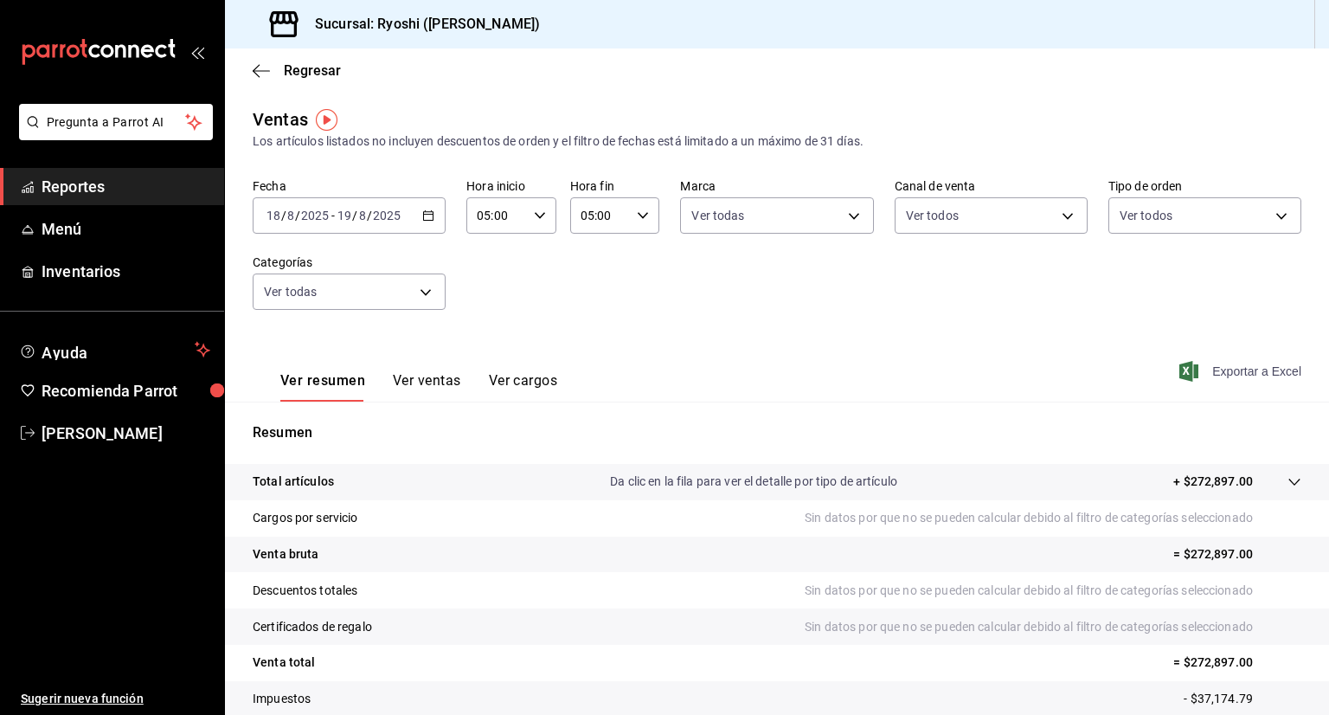
click at [1240, 368] on span "Exportar a Excel" at bounding box center [1242, 371] width 119 height 21
